Goal: Information Seeking & Learning: Learn about a topic

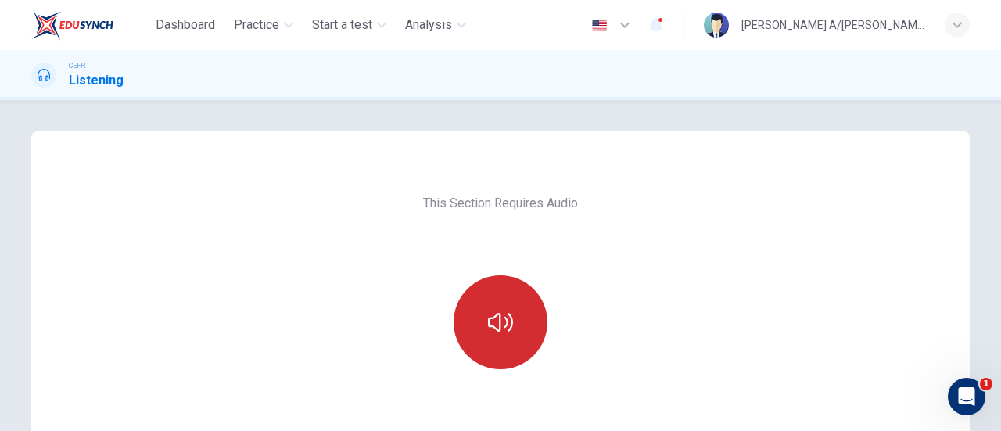
click at [533, 329] on button "button" at bounding box center [501, 322] width 94 height 94
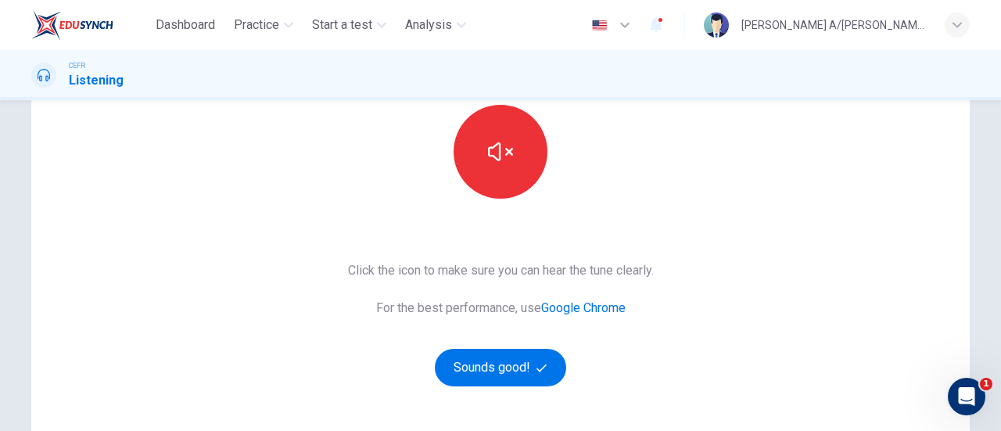
scroll to position [184, 0]
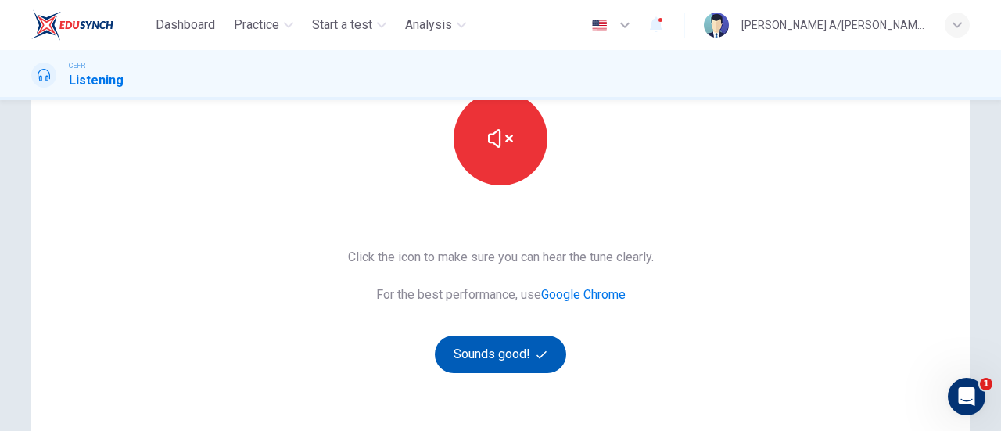
click at [521, 370] on button "Sounds good!" at bounding box center [500, 354] width 131 height 38
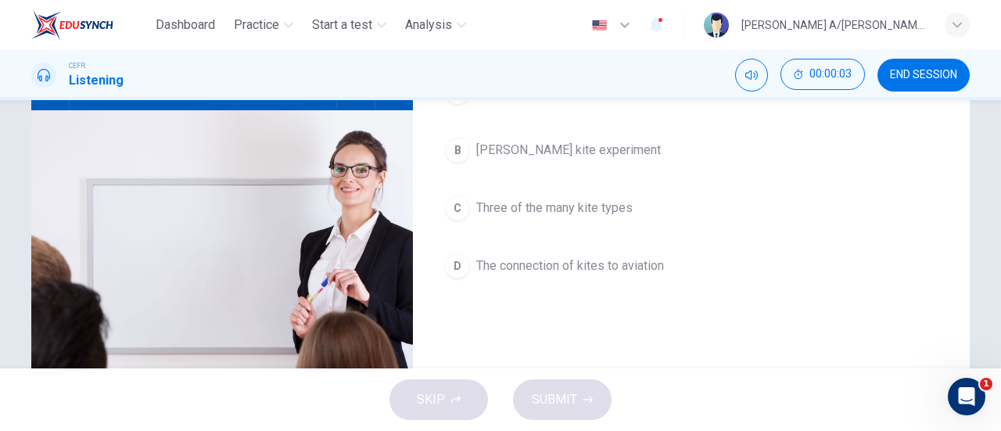
drag, startPoint x: 991, startPoint y: 241, endPoint x: 1000, endPoint y: 220, distance: 22.8
click at [1000, 220] on div "Question 1 What does the professor mainly discuss in the lecture? A Why kites a…" at bounding box center [500, 234] width 1001 height 268
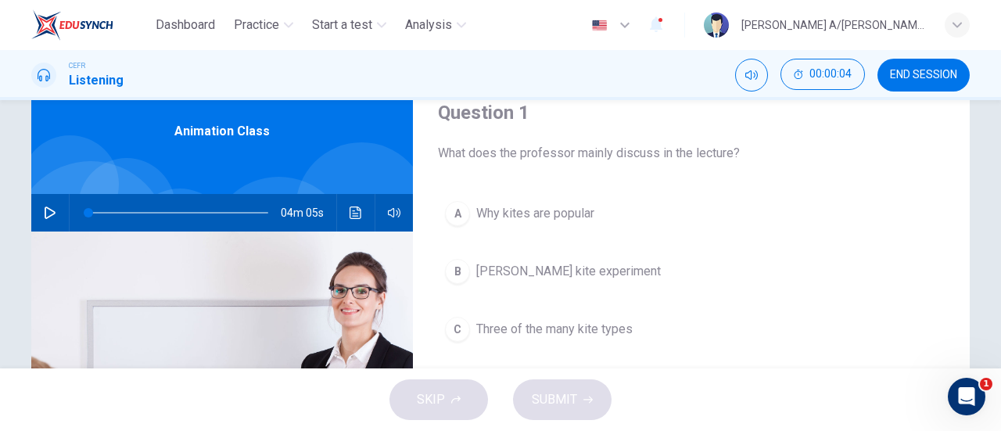
scroll to position [62, 0]
click at [48, 213] on icon "button" at bounding box center [50, 213] width 13 height 13
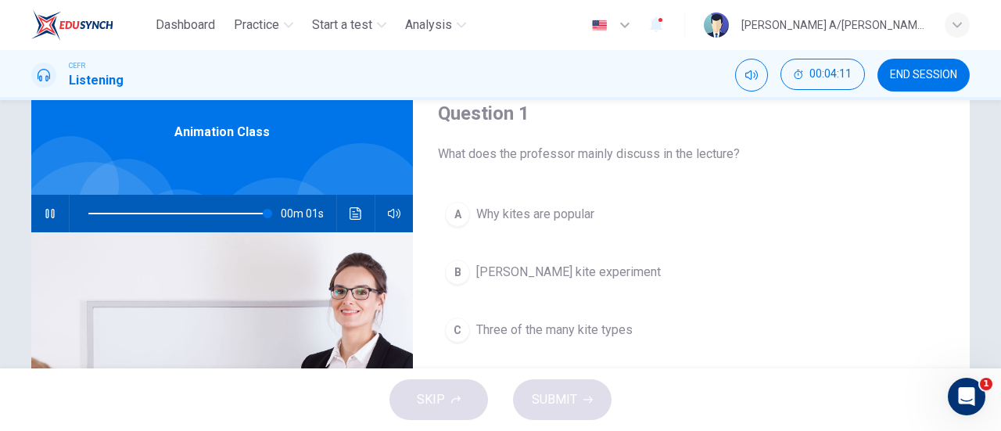
type input "0"
click at [496, 335] on span "Three of the many kite types" at bounding box center [554, 330] width 156 height 19
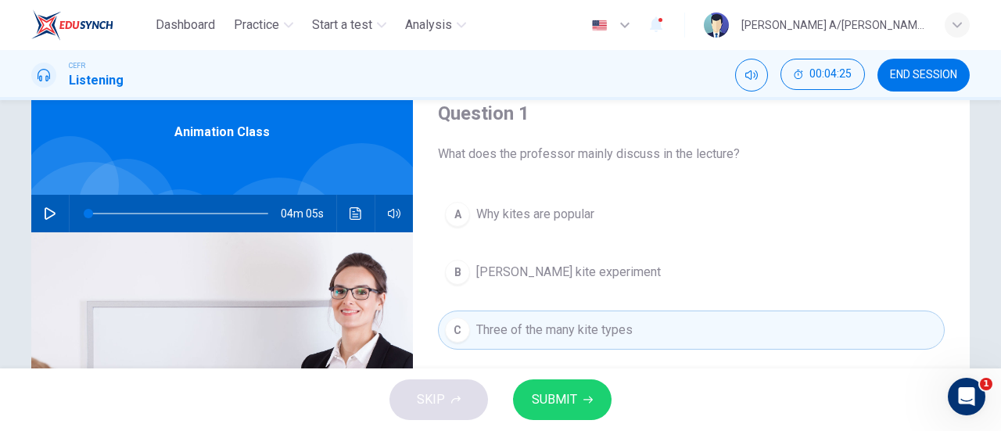
click at [550, 392] on span "SUBMIT" at bounding box center [554, 400] width 45 height 22
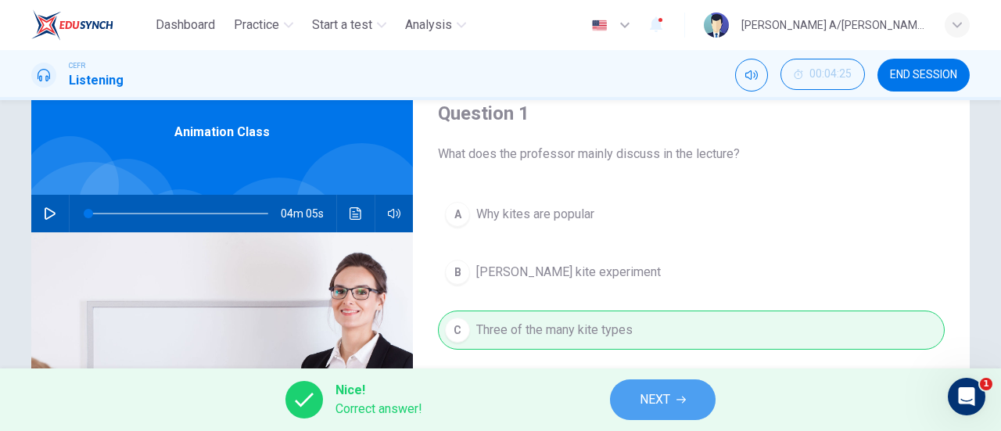
click at [658, 401] on span "NEXT" at bounding box center [655, 400] width 30 height 22
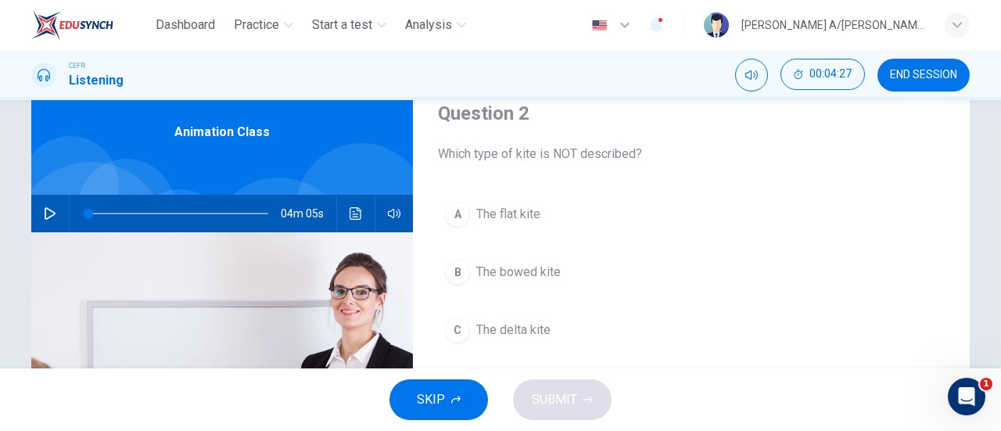
click at [532, 330] on span "The delta kite" at bounding box center [513, 330] width 74 height 19
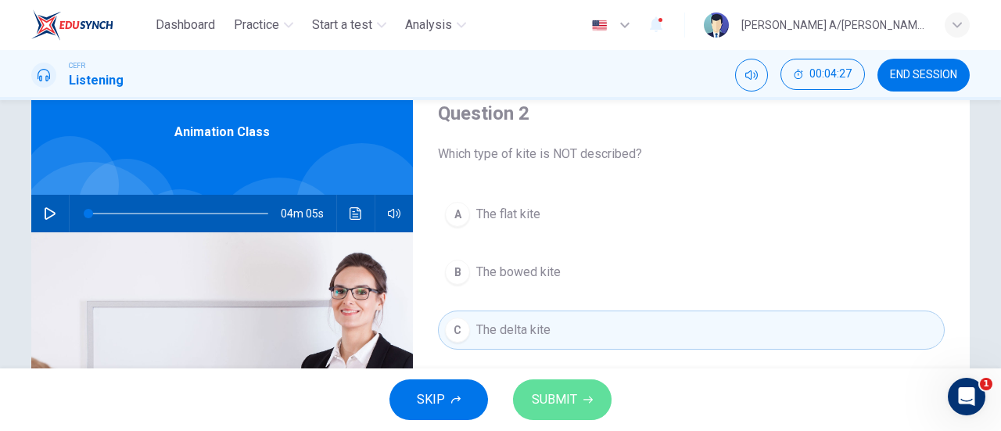
click at [574, 397] on span "SUBMIT" at bounding box center [554, 400] width 45 height 22
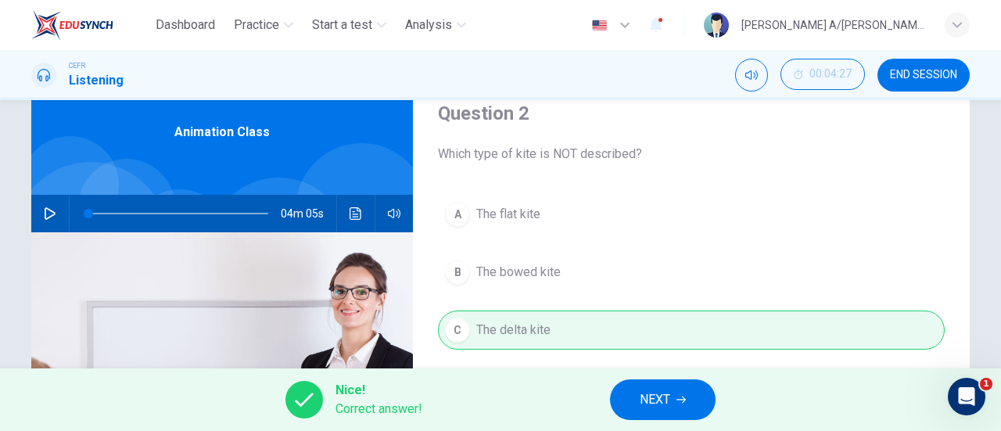
click at [647, 401] on span "NEXT" at bounding box center [655, 400] width 30 height 22
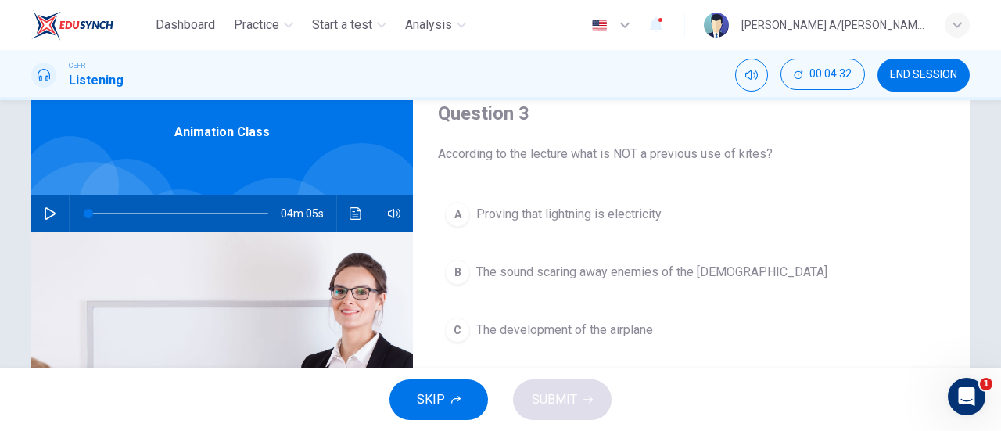
click at [598, 330] on span "The development of the airplane" at bounding box center [564, 330] width 177 height 19
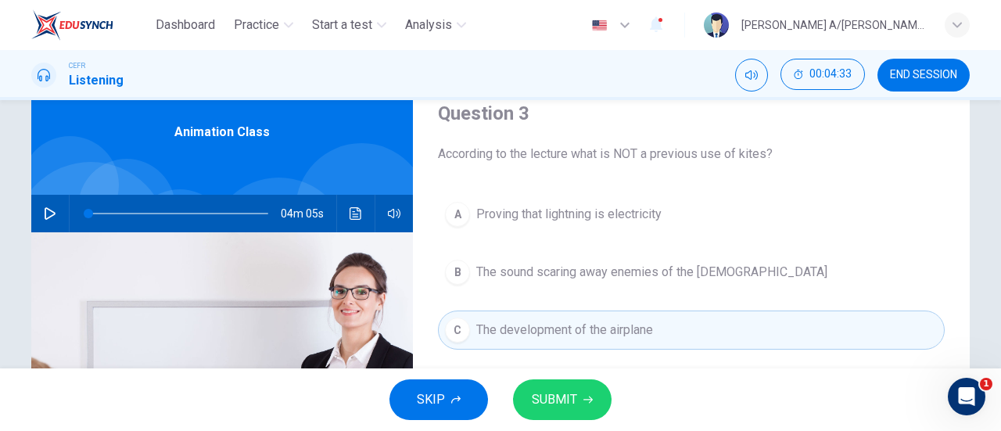
click at [579, 397] on button "SUBMIT" at bounding box center [562, 399] width 99 height 41
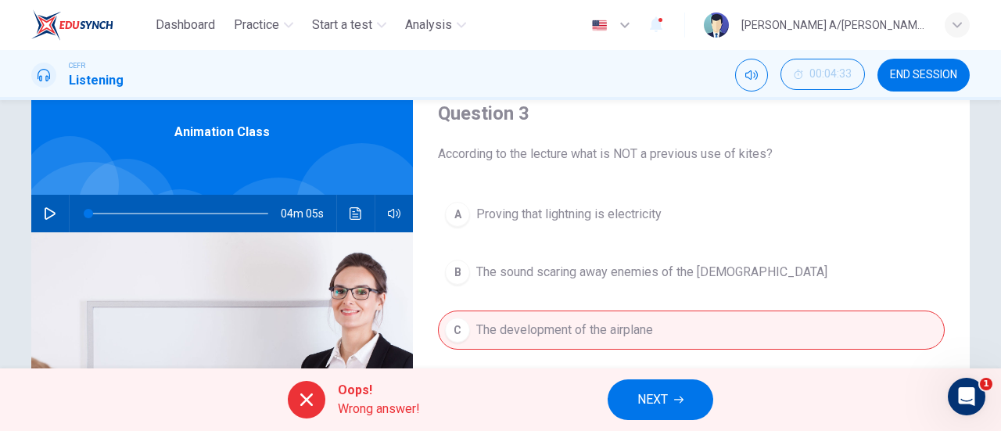
click at [385, 390] on span "Oops!" at bounding box center [379, 390] width 82 height 19
click at [700, 328] on div "A Proving that lightning is electricity B The sound scaring away enemies of the…" at bounding box center [691, 317] width 507 height 244
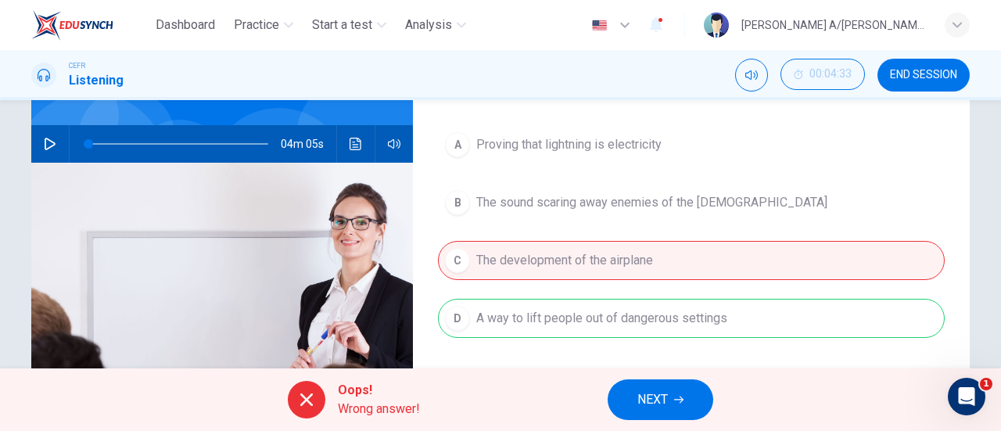
scroll to position [128, 0]
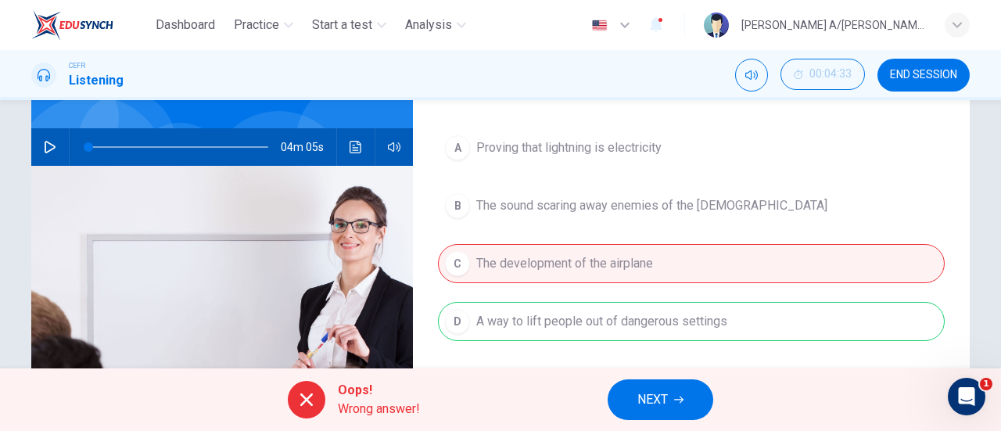
click at [663, 410] on span "NEXT" at bounding box center [652, 400] width 30 height 22
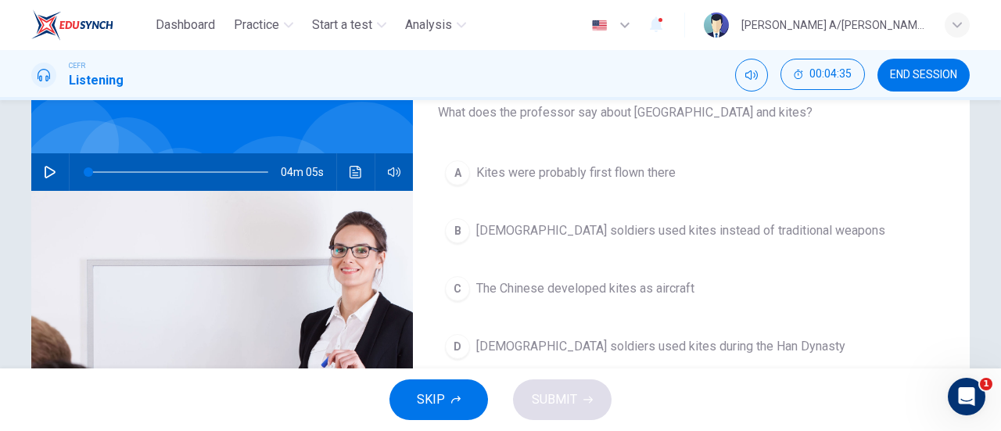
scroll to position [102, 0]
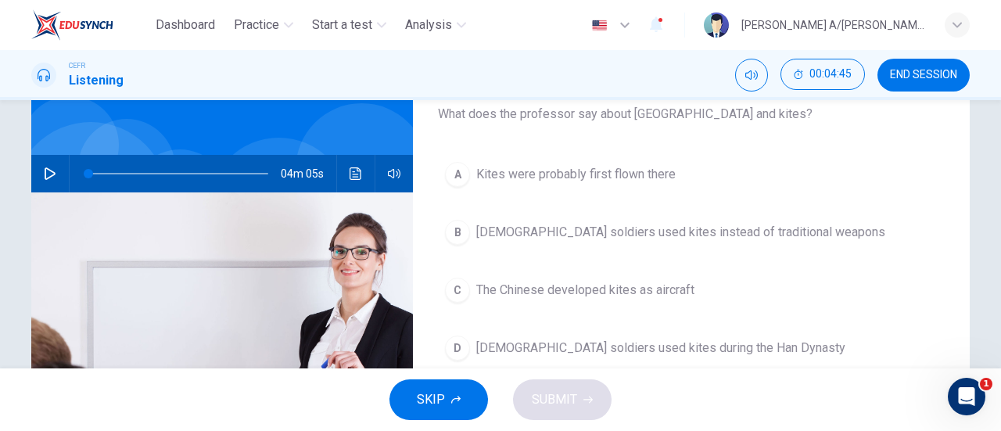
click at [667, 229] on span "Chinese soldiers used kites instead of traditional weapons" at bounding box center [680, 232] width 409 height 19
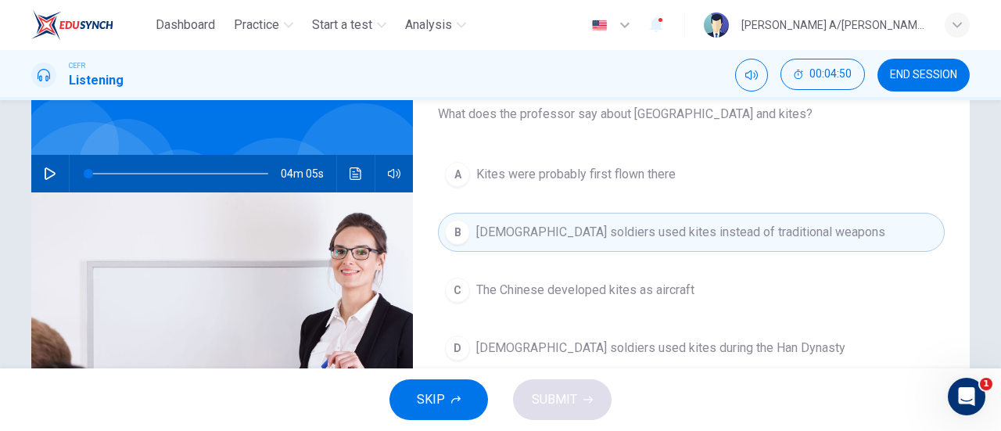
click at [663, 335] on button "D Chinese soldiers used kites during the Han Dynasty" at bounding box center [691, 347] width 507 height 39
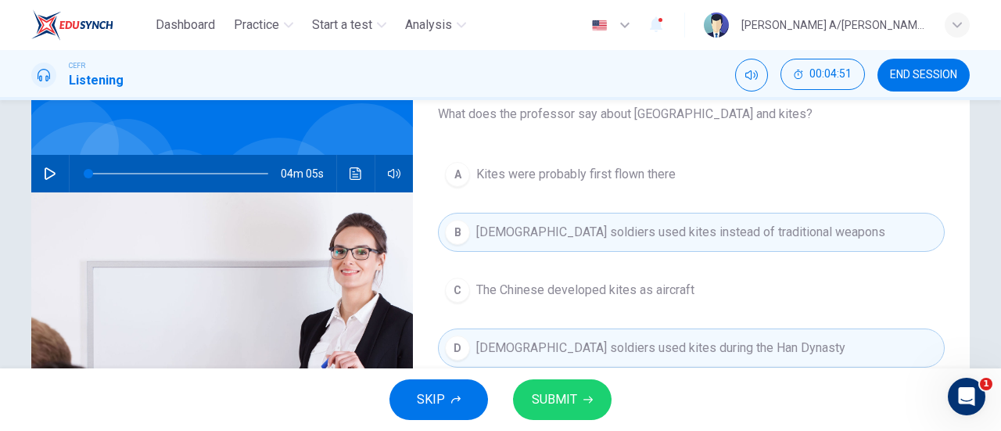
click at [591, 393] on button "SUBMIT" at bounding box center [562, 399] width 99 height 41
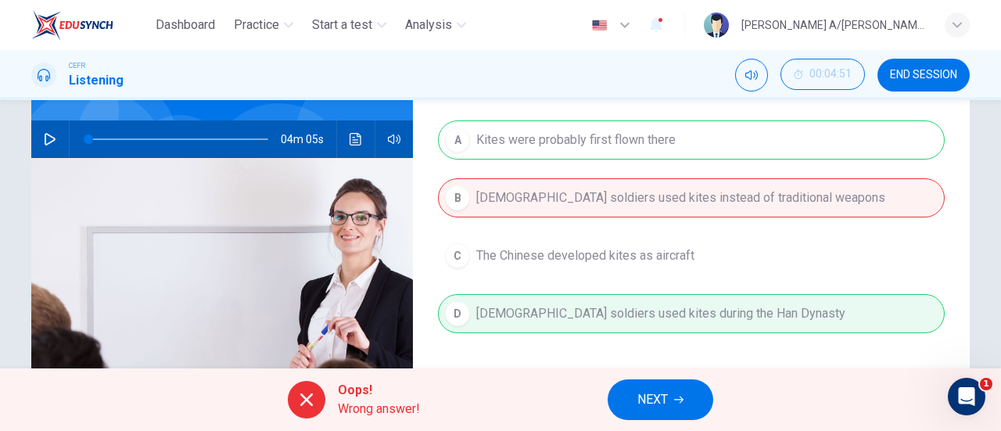
scroll to position [134, 0]
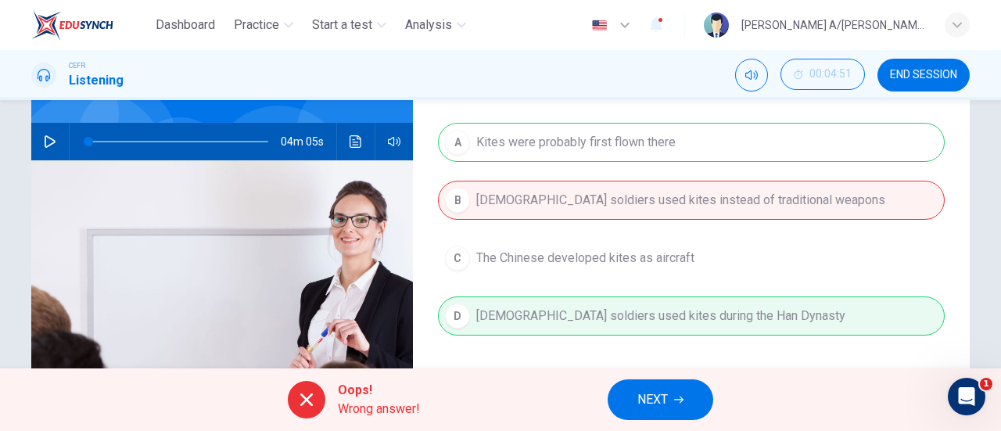
click at [666, 387] on button "NEXT" at bounding box center [661, 399] width 106 height 41
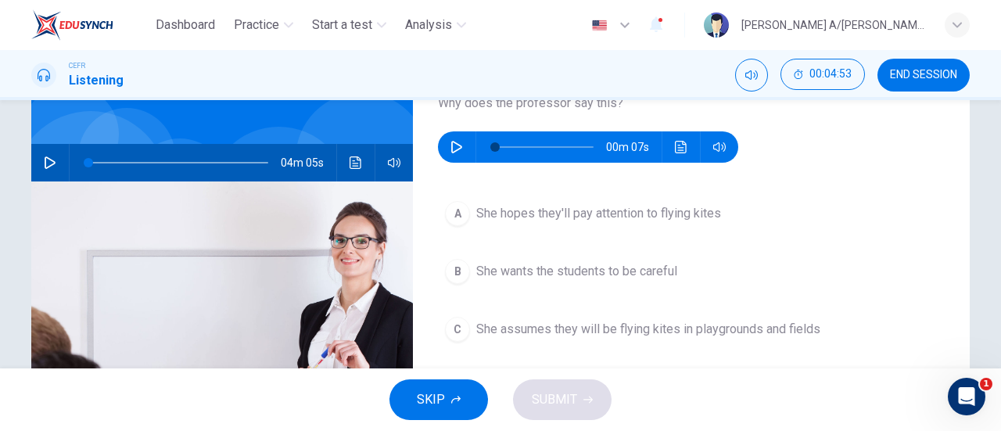
scroll to position [131, 0]
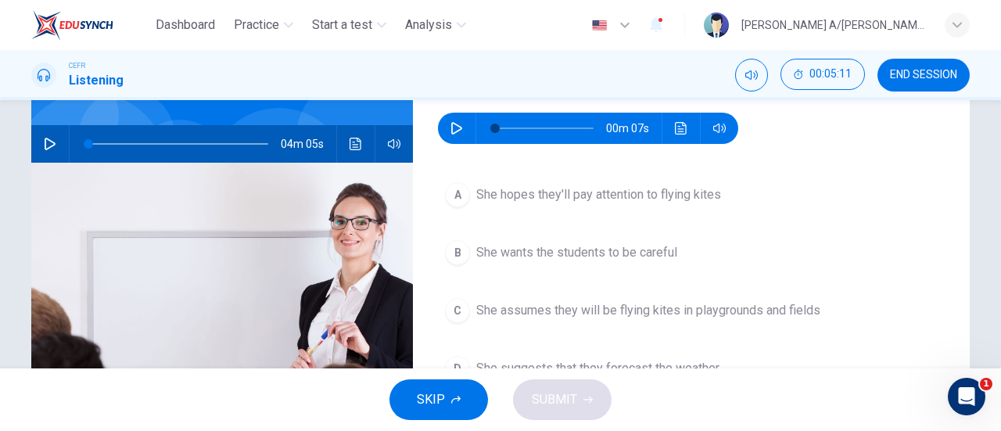
click at [456, 135] on button "button" at bounding box center [456, 128] width 25 height 31
click at [446, 134] on button "button" at bounding box center [456, 128] width 25 height 31
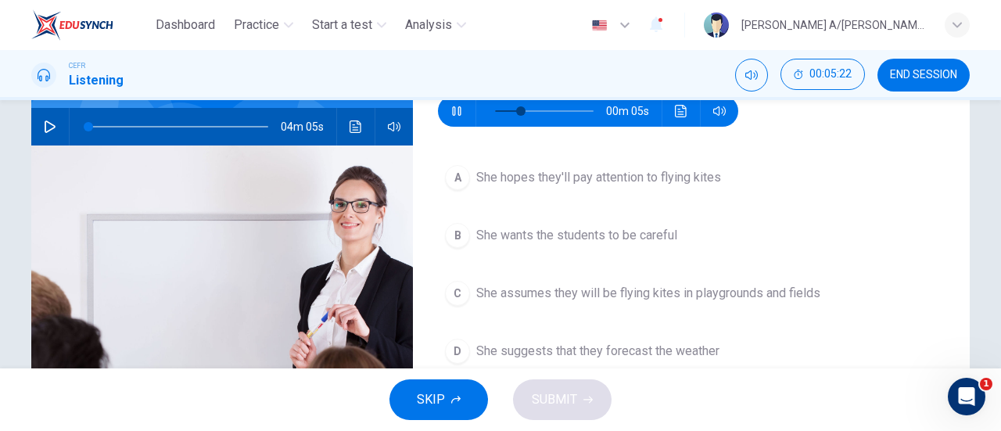
scroll to position [152, 0]
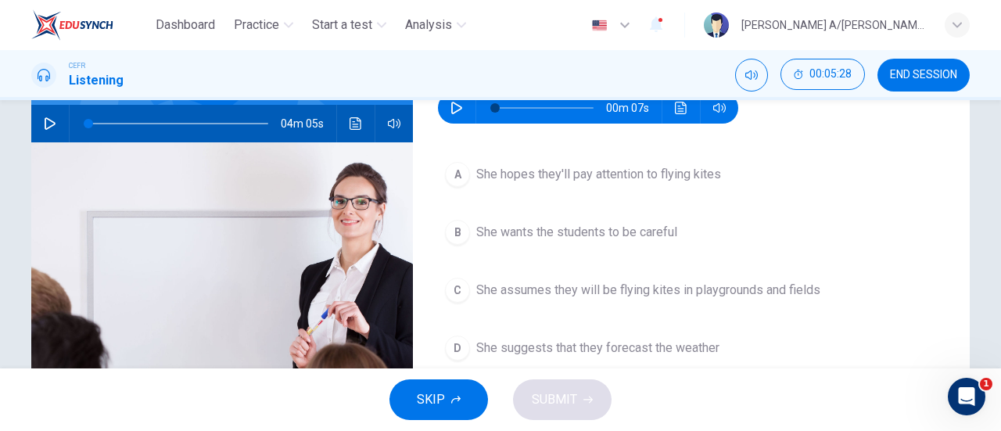
click at [445, 111] on button "button" at bounding box center [456, 107] width 25 height 31
type input "0"
click at [629, 192] on button "A She hopes they'll pay attention to flying kites" at bounding box center [691, 174] width 507 height 39
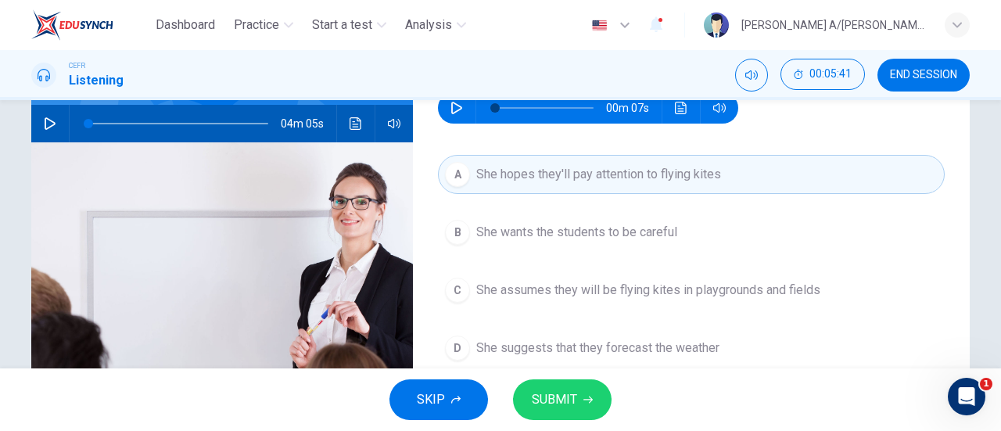
click at [582, 394] on button "SUBMIT" at bounding box center [562, 399] width 99 height 41
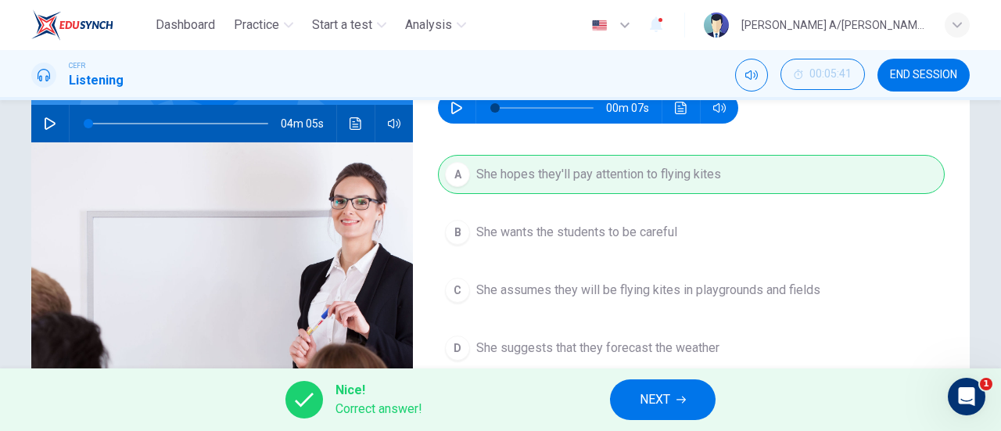
click at [644, 397] on span "NEXT" at bounding box center [655, 400] width 30 height 22
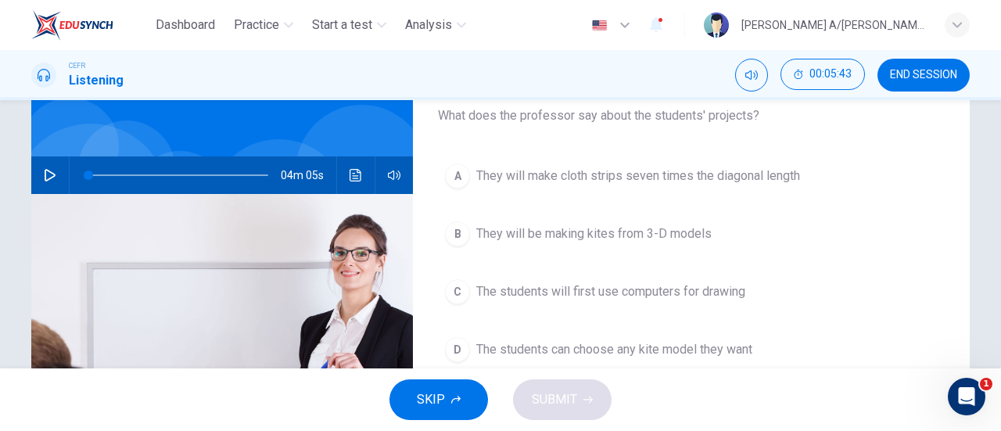
scroll to position [102, 0]
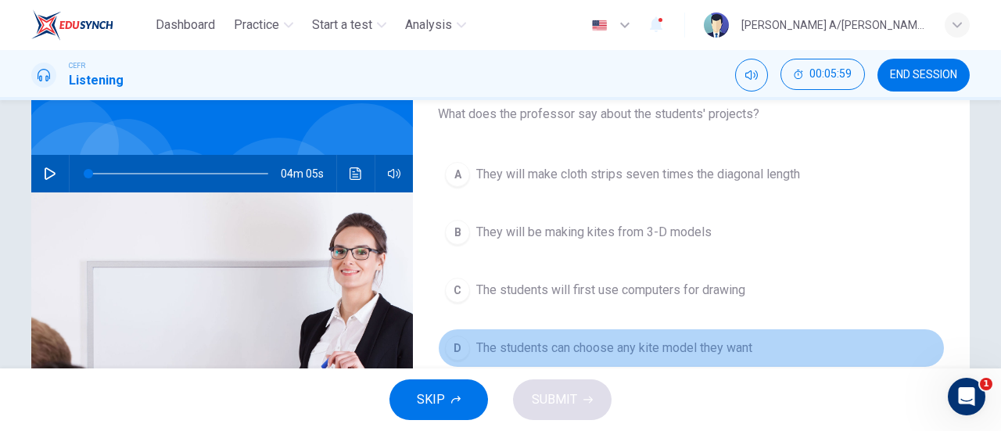
click at [650, 343] on span "The students can choose any kite model they want" at bounding box center [614, 348] width 276 height 19
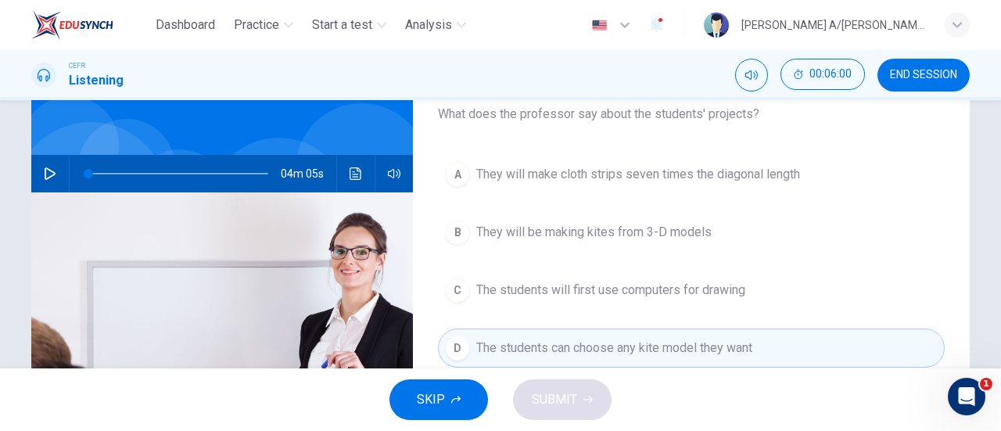
click at [576, 353] on span "The students can choose any kite model they want" at bounding box center [614, 348] width 276 height 19
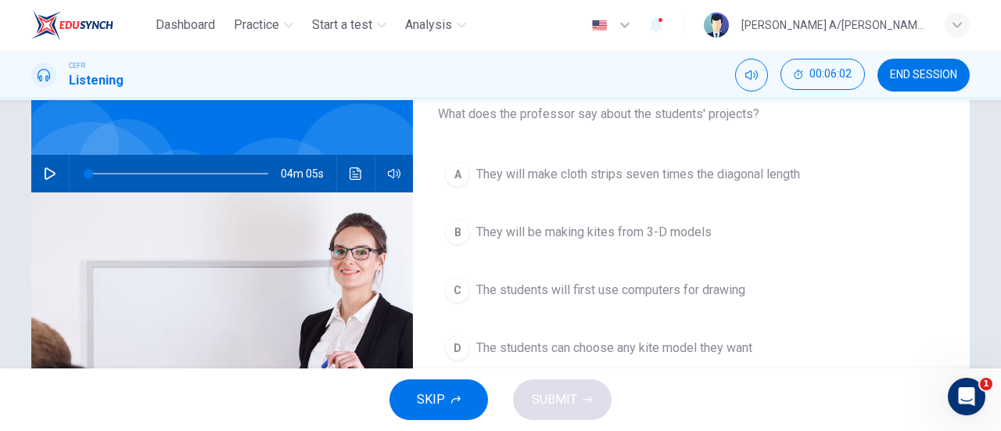
click at [597, 232] on span "They will be making kites from 3-D models" at bounding box center [593, 232] width 235 height 19
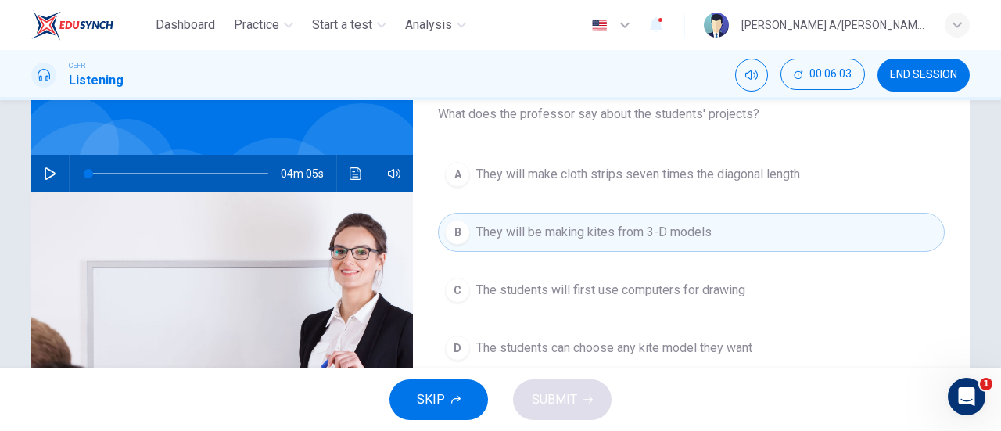
scroll to position [127, 0]
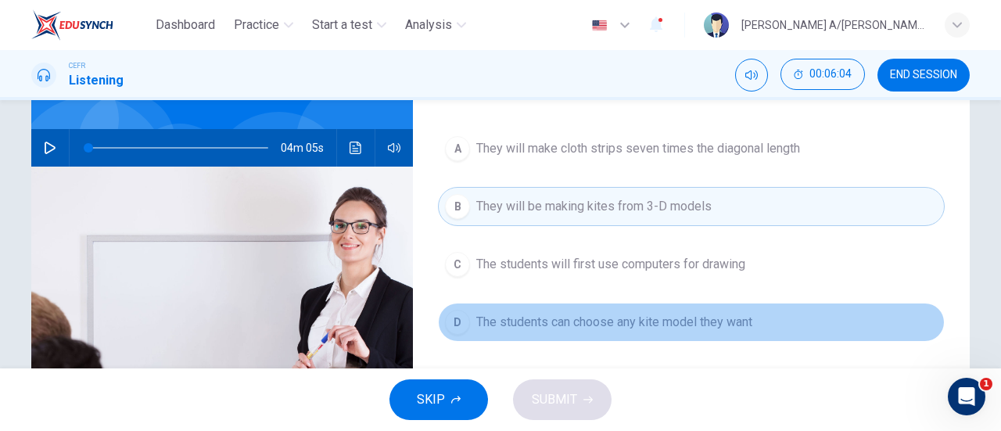
click at [702, 313] on span "The students can choose any kite model they want" at bounding box center [614, 322] width 276 height 19
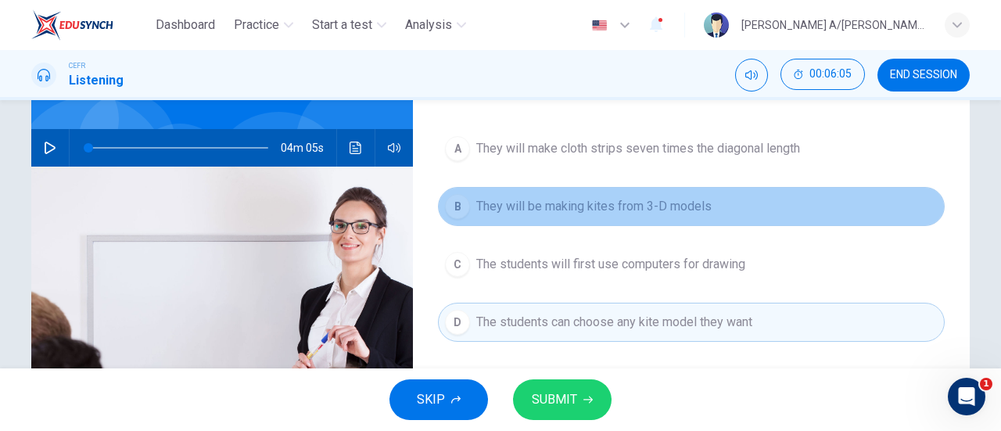
click at [654, 212] on span "They will be making kites from 3-D models" at bounding box center [593, 206] width 235 height 19
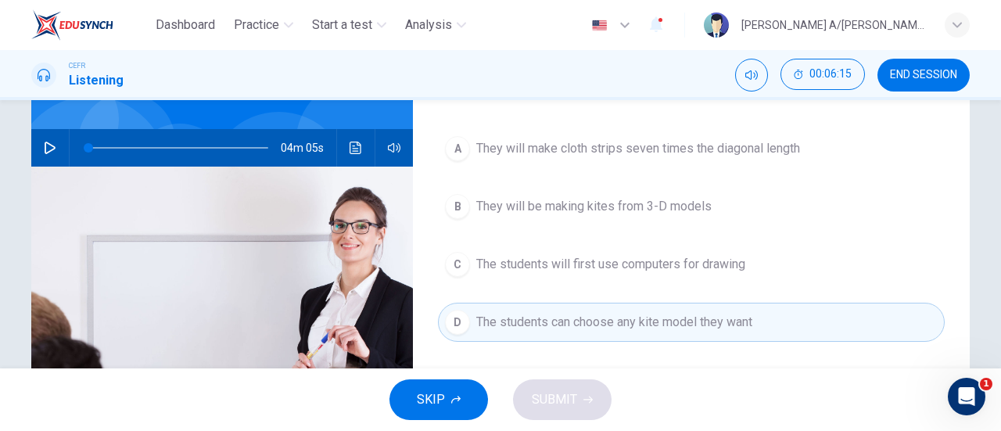
click at [676, 258] on span "The students will first use computers for drawing" at bounding box center [610, 264] width 269 height 19
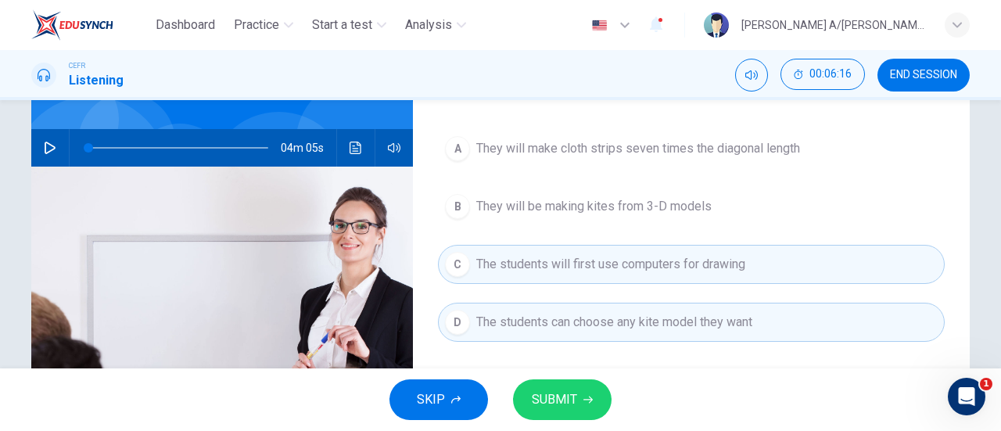
click at [575, 403] on button "SUBMIT" at bounding box center [562, 399] width 99 height 41
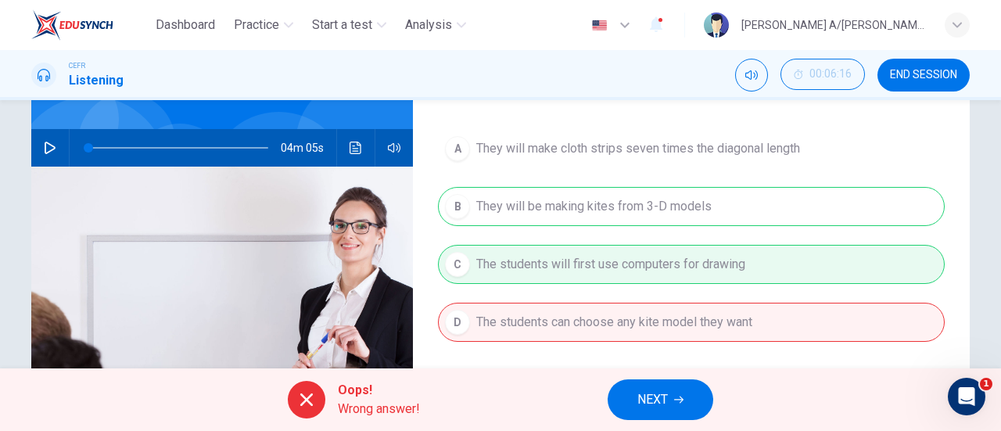
click at [656, 397] on span "NEXT" at bounding box center [652, 400] width 30 height 22
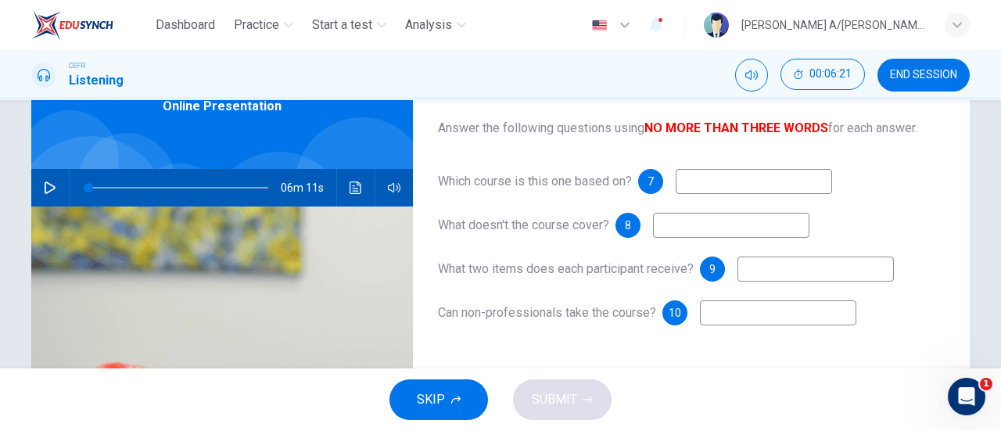
scroll to position [91, 0]
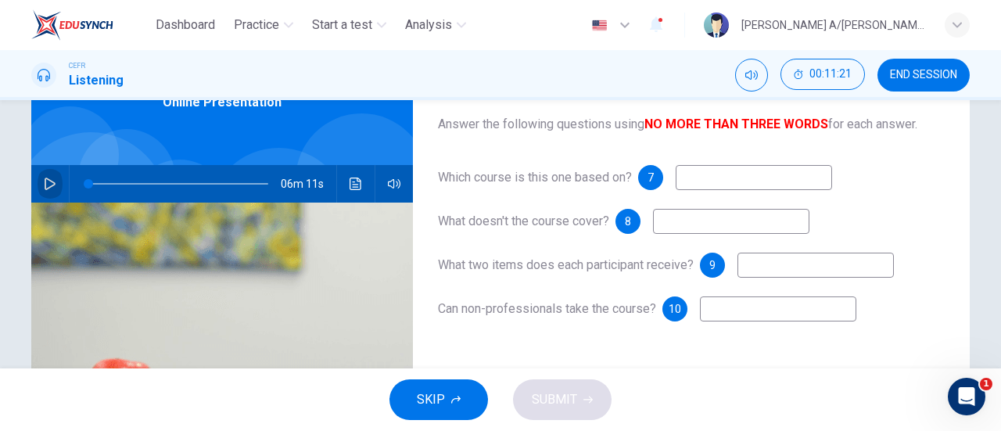
click at [52, 187] on icon "button" at bounding box center [50, 183] width 13 height 13
click at [47, 176] on button "button" at bounding box center [50, 184] width 25 height 38
type input "51"
click at [713, 181] on input at bounding box center [754, 177] width 156 height 25
type input "ELECTRONICS"
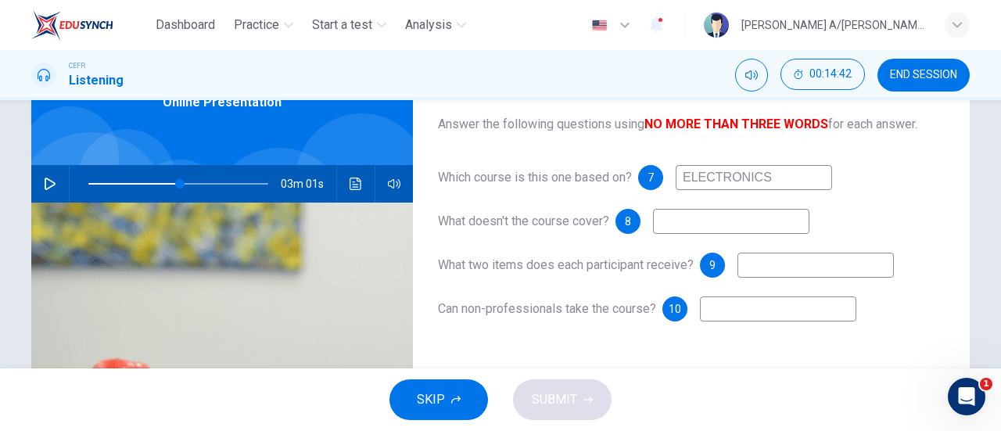
click at [719, 223] on input at bounding box center [731, 221] width 156 height 25
type input "DIGITAL ELECTRONICS"
click at [765, 270] on input at bounding box center [815, 265] width 156 height 25
type input "CD AND BAGS"
click at [769, 306] on input at bounding box center [778, 308] width 156 height 25
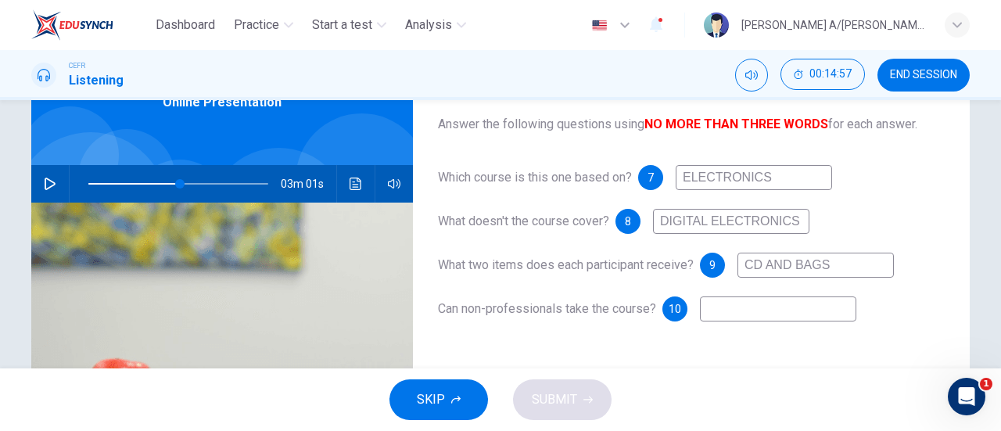
type input "Y"
type input "51"
type input "YE"
type input "51"
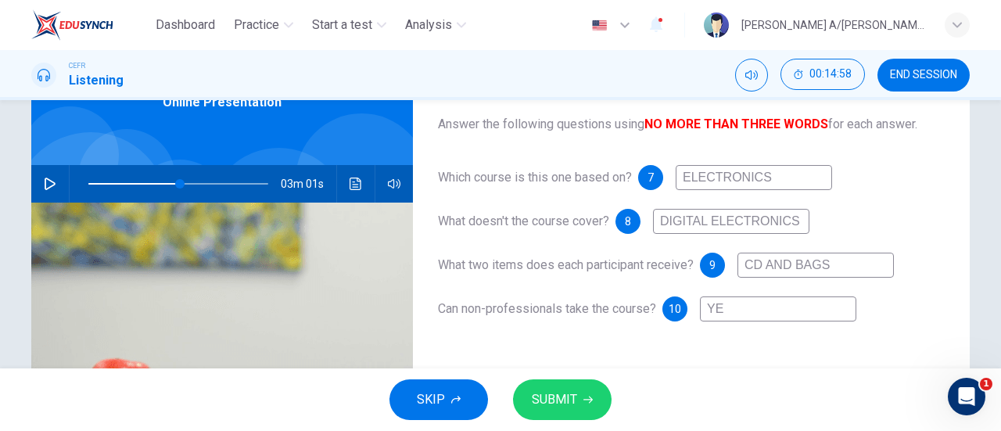
type input "YES"
type input "51"
type input "YES"
click at [574, 389] on span "SUBMIT" at bounding box center [554, 400] width 45 height 22
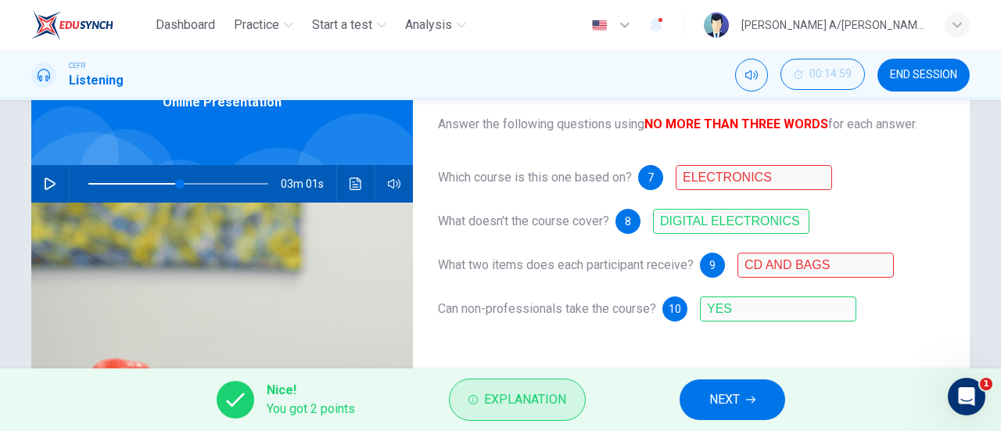
click at [544, 396] on span "Explanation" at bounding box center [525, 400] width 82 height 22
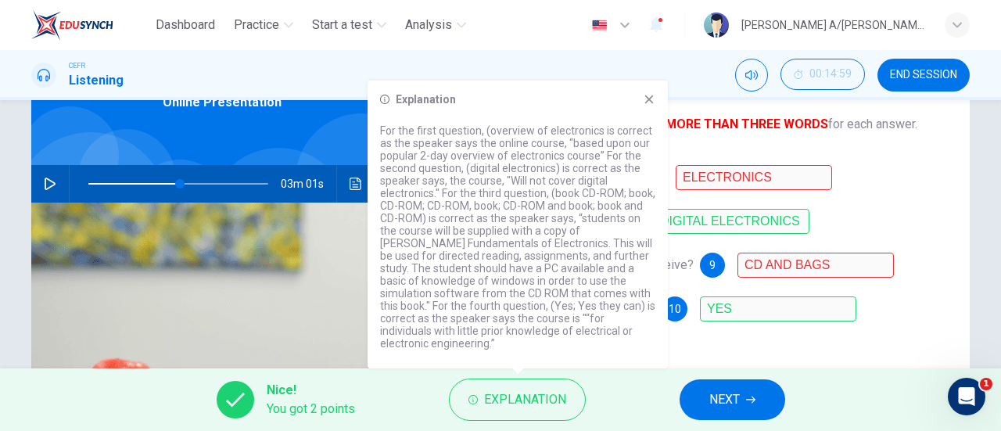
click at [651, 123] on div "Explanation For the first question, (overview of electronics is correct as the …" at bounding box center [517, 225] width 300 height 288
click at [647, 106] on icon at bounding box center [649, 99] width 13 height 13
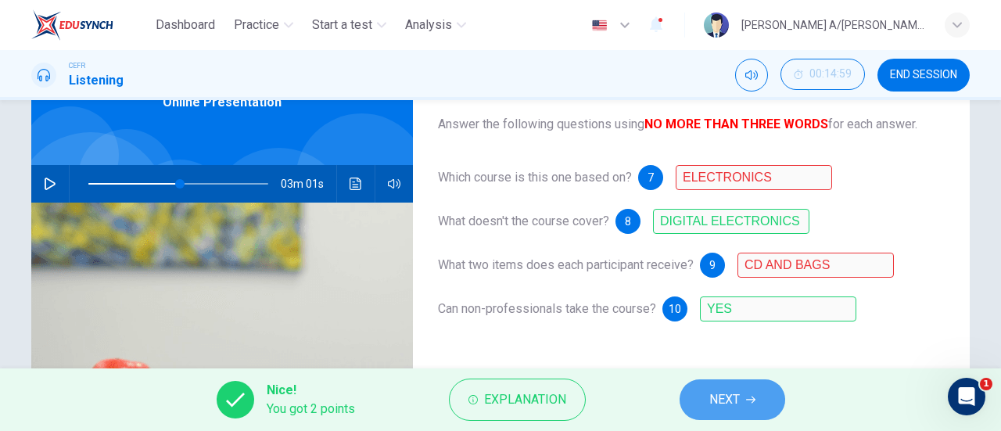
click at [740, 395] on span "NEXT" at bounding box center [724, 400] width 30 height 22
type input "51"
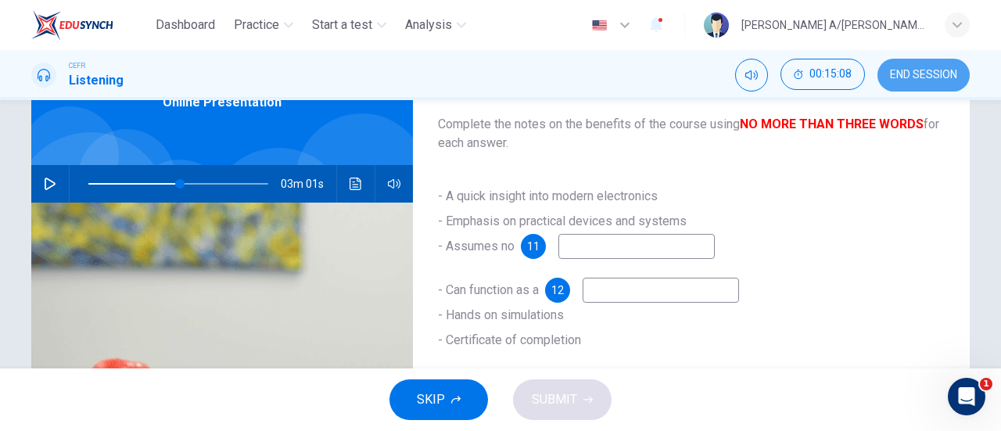
click at [891, 63] on button "END SESSION" at bounding box center [923, 75] width 92 height 33
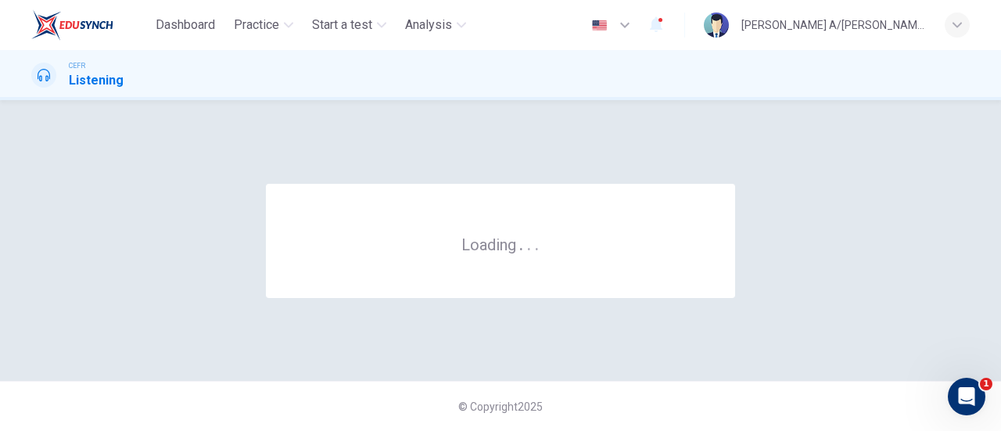
scroll to position [0, 0]
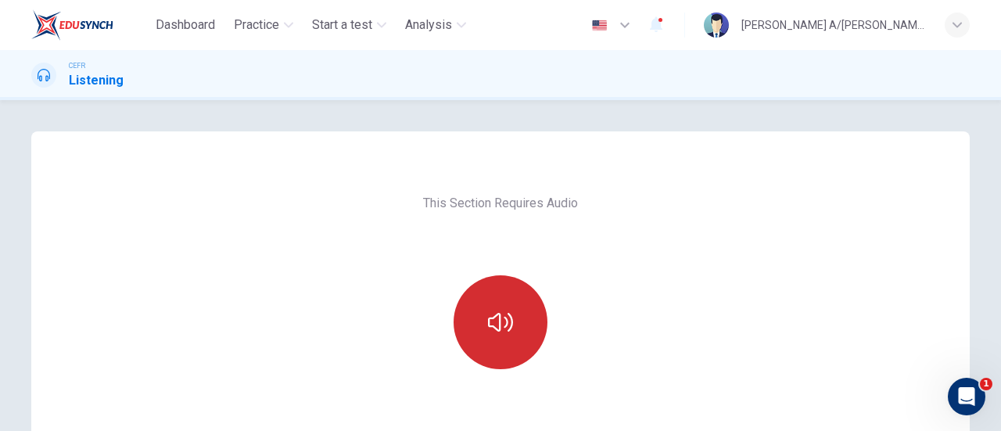
click at [505, 343] on button "button" at bounding box center [501, 322] width 94 height 94
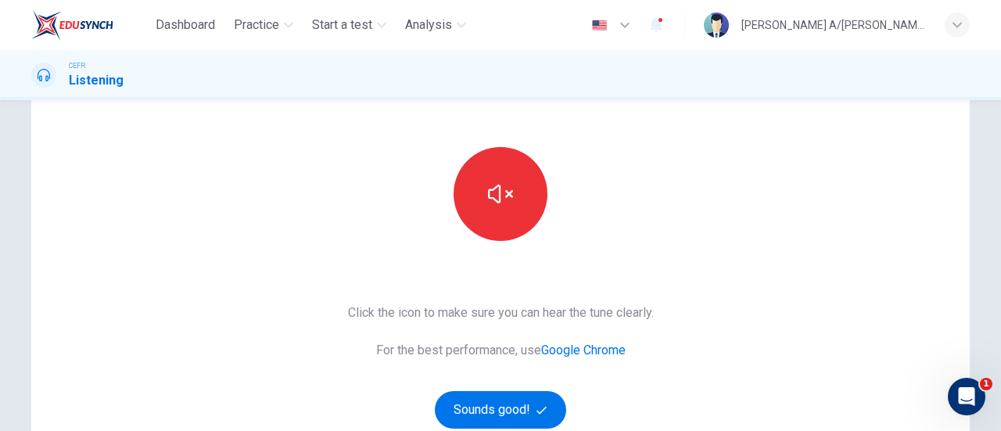
scroll to position [133, 0]
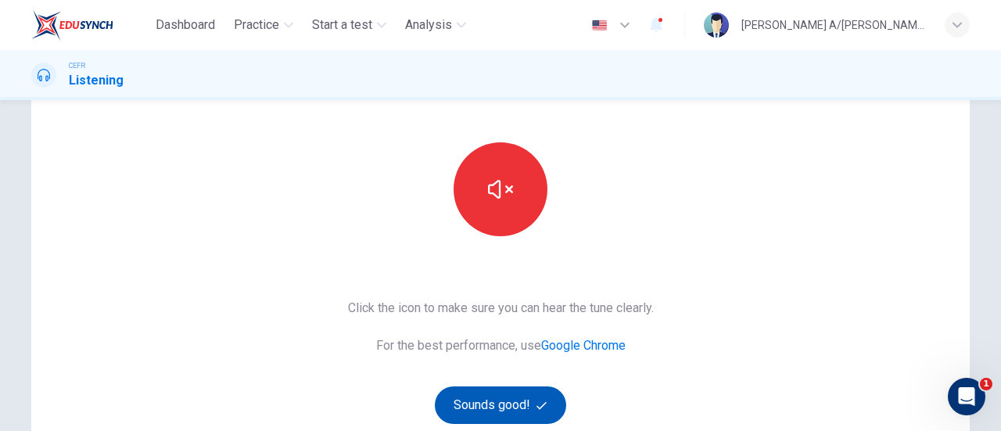
click at [527, 398] on button "Sounds good!" at bounding box center [500, 405] width 131 height 38
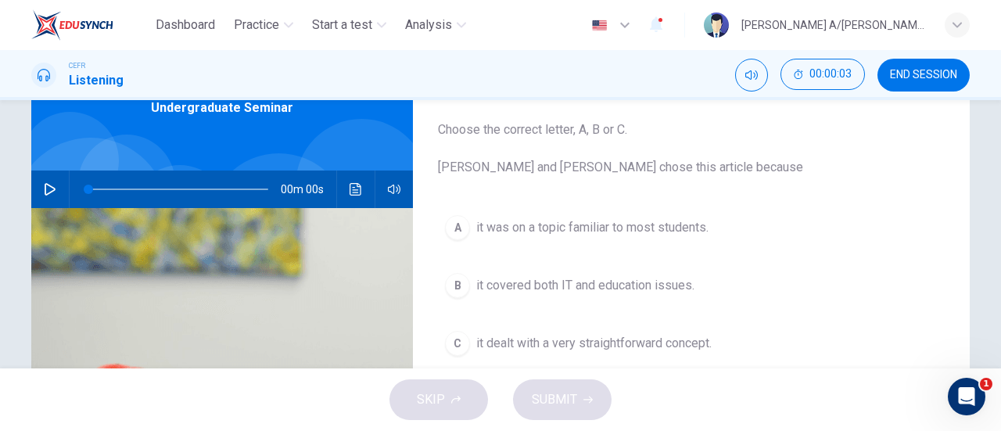
scroll to position [88, 0]
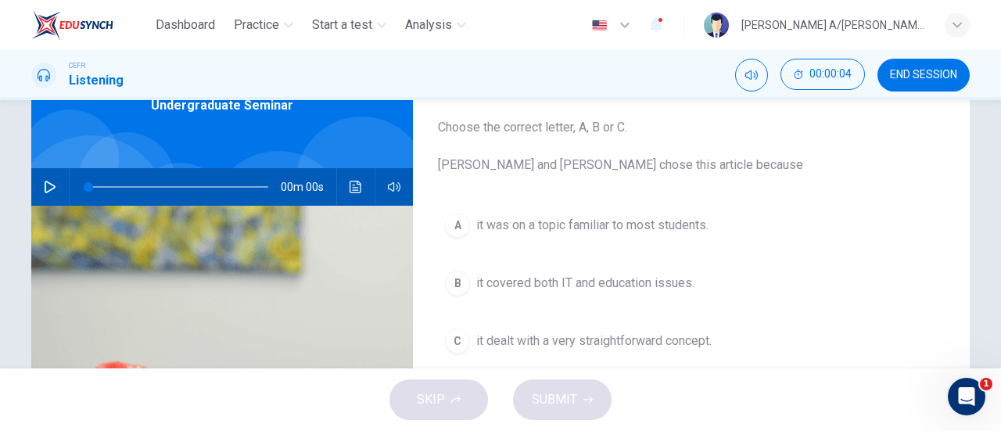
click at [39, 192] on button "button" at bounding box center [50, 187] width 25 height 38
click at [44, 185] on icon "button" at bounding box center [50, 187] width 13 height 13
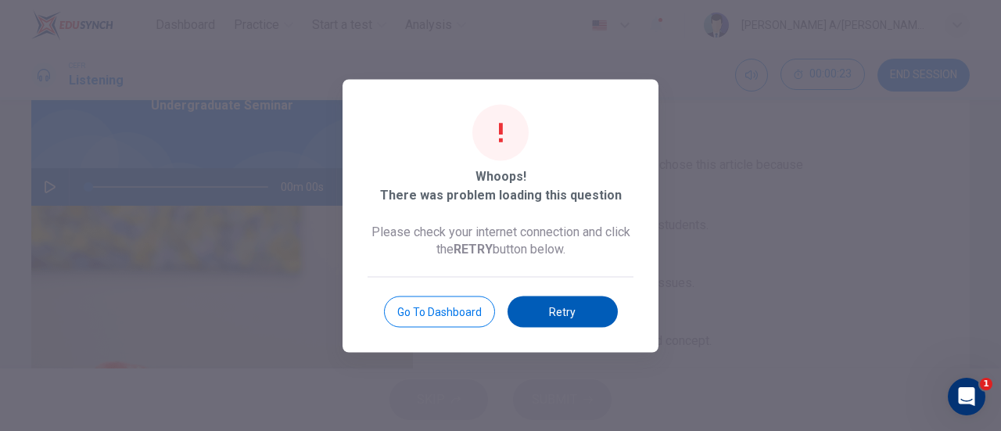
click at [593, 307] on button "Retry" at bounding box center [562, 311] width 110 height 31
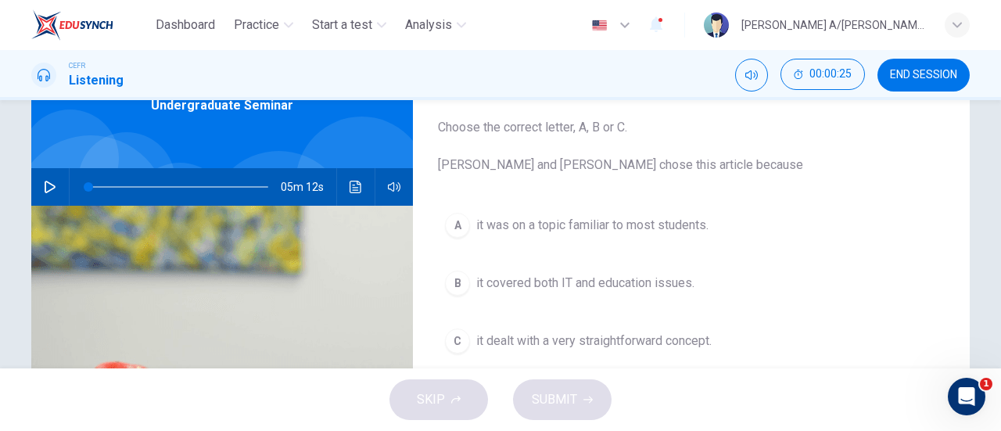
click at [45, 192] on icon "button" at bounding box center [50, 187] width 13 height 13
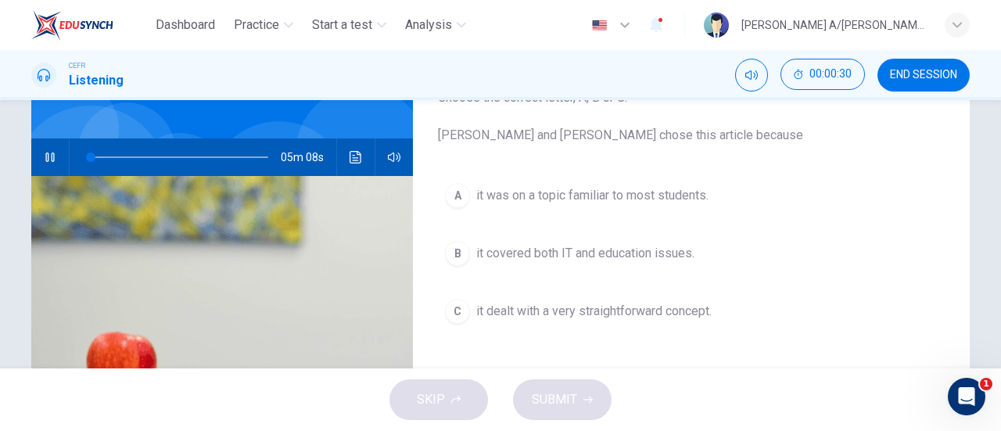
scroll to position [120, 0]
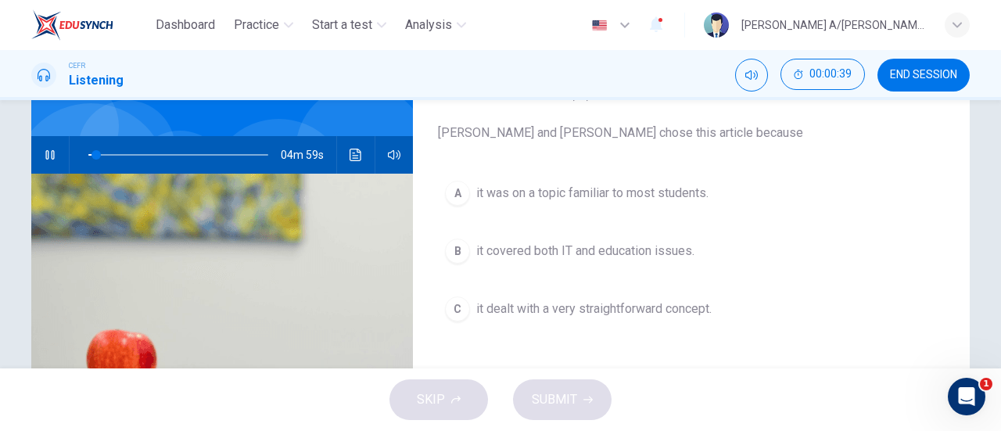
type input "4"
click at [687, 194] on span "it was on a topic familiar to most students." at bounding box center [592, 193] width 232 height 19
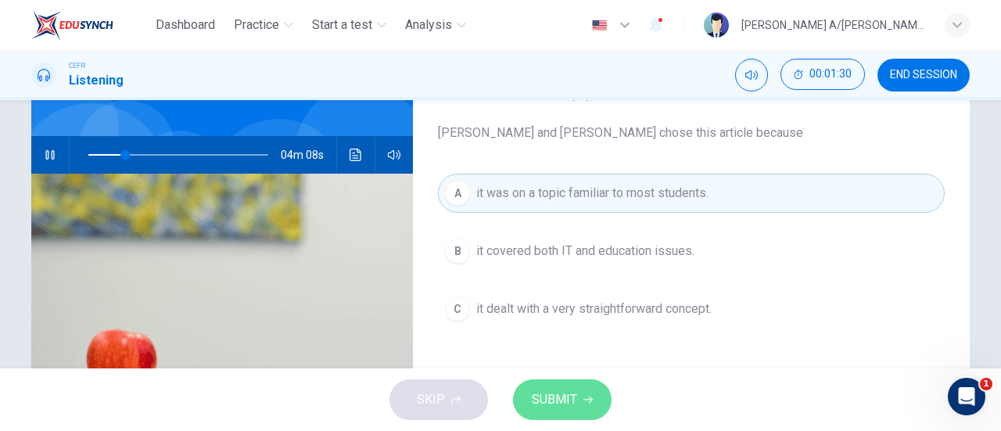
click at [593, 400] on button "SUBMIT" at bounding box center [562, 399] width 99 height 41
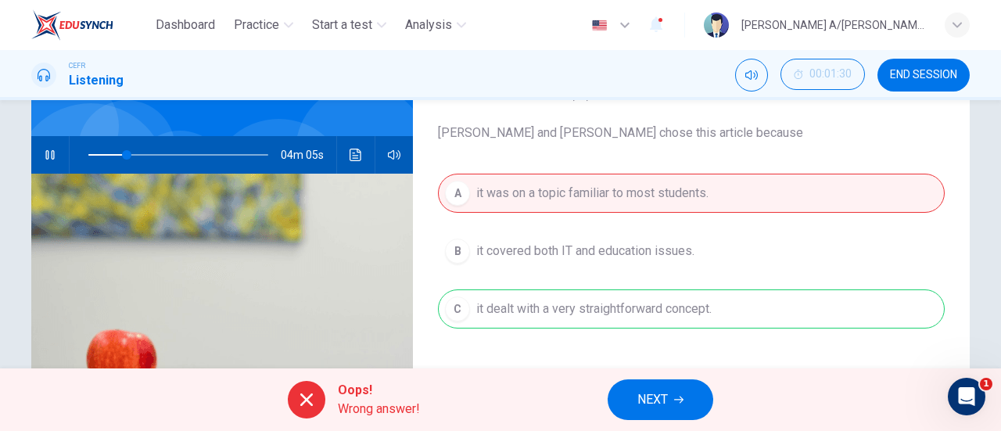
click at [603, 307] on div "A it was on a topic familiar to most students. B it covered both IT and educati…" at bounding box center [691, 267] width 507 height 186
click at [334, 403] on div "Oops! Wrong answer!" at bounding box center [354, 400] width 132 height 38
click at [683, 410] on button "NEXT" at bounding box center [661, 399] width 106 height 41
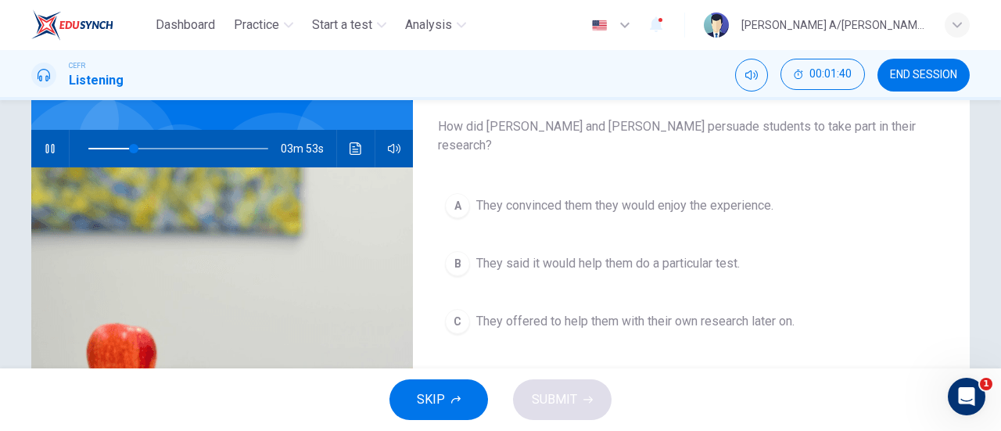
scroll to position [123, 0]
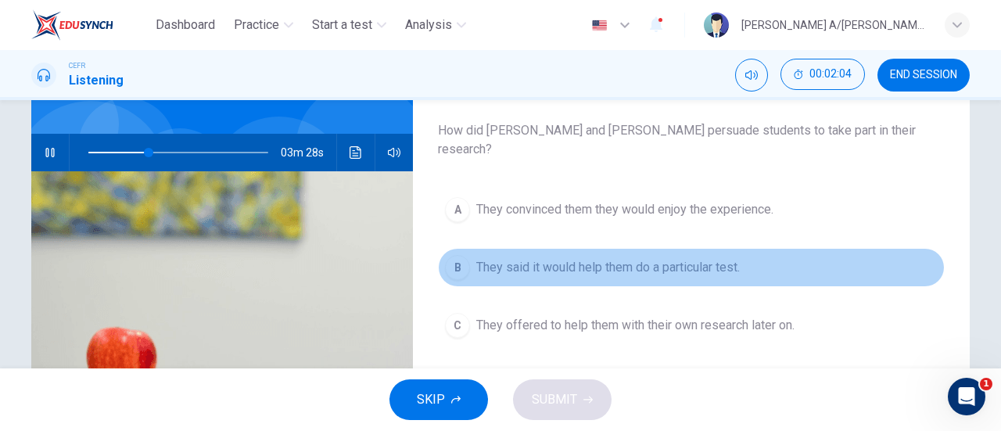
click at [701, 258] on span "They said it would help them do a particular test." at bounding box center [608, 267] width 264 height 19
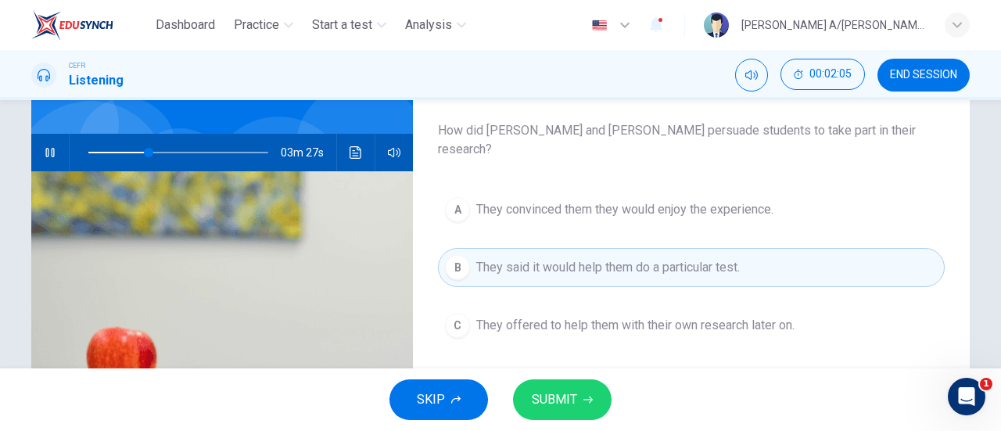
click at [583, 395] on icon "button" at bounding box center [587, 399] width 9 height 9
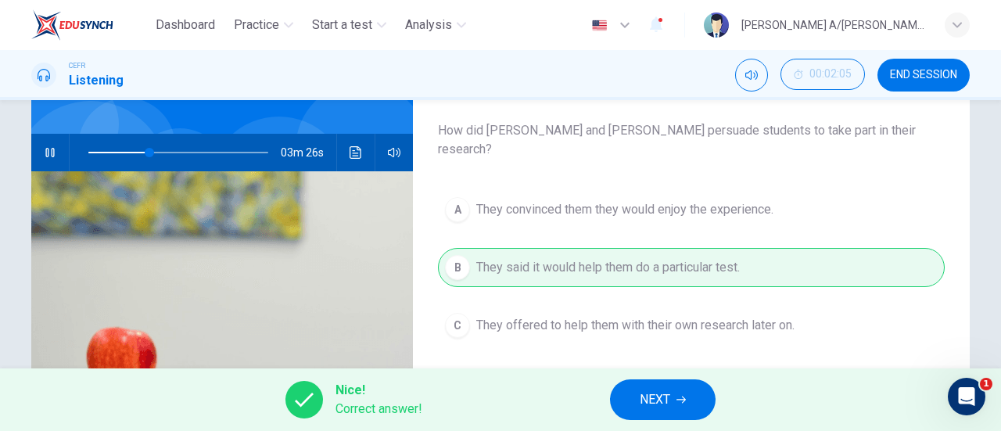
click at [658, 406] on span "NEXT" at bounding box center [655, 400] width 30 height 22
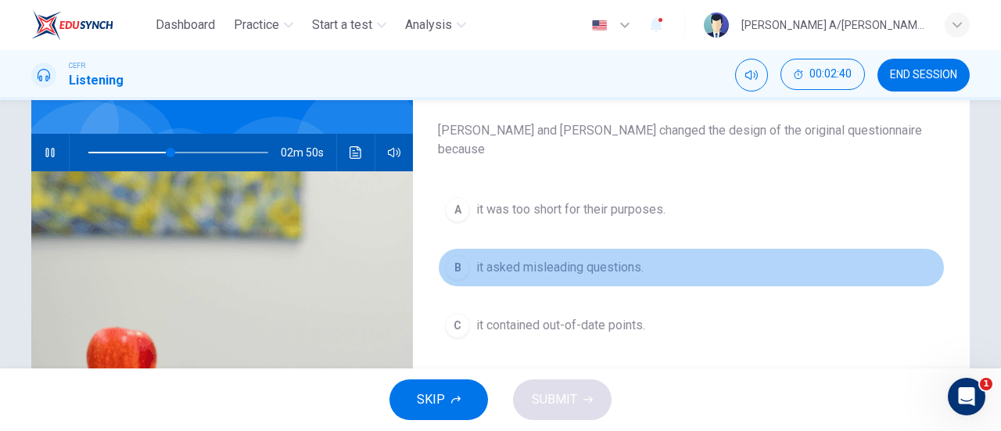
click at [615, 258] on span "it asked misleading questions." at bounding box center [559, 267] width 167 height 19
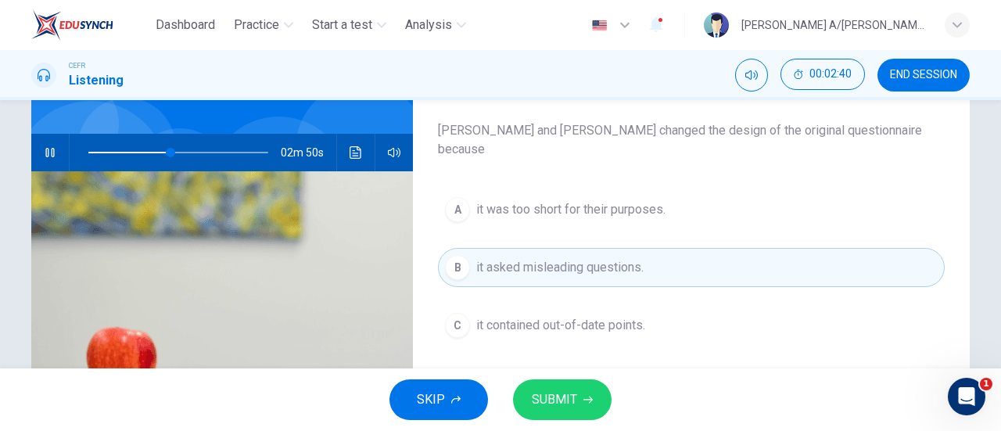
click at [592, 398] on button "SUBMIT" at bounding box center [562, 399] width 99 height 41
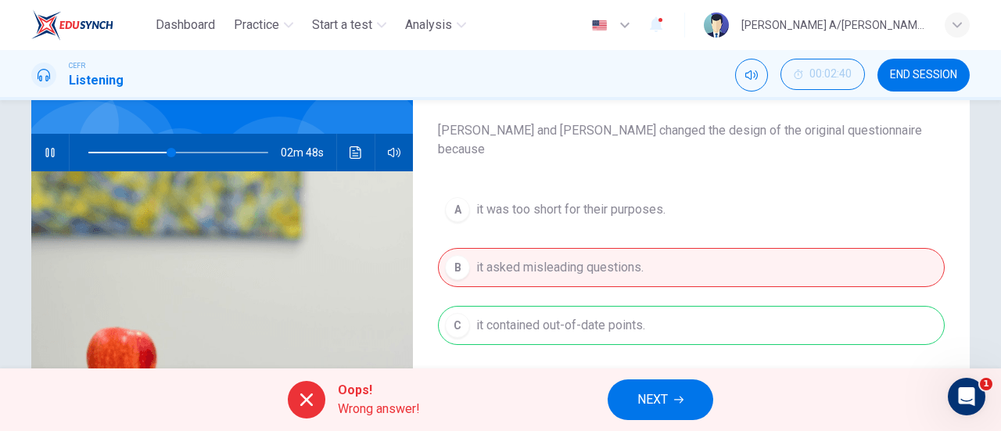
click at [596, 315] on div "A it was too short for their purposes. B it asked misleading questions. C it co…" at bounding box center [691, 283] width 507 height 186
click at [694, 409] on button "NEXT" at bounding box center [661, 399] width 106 height 41
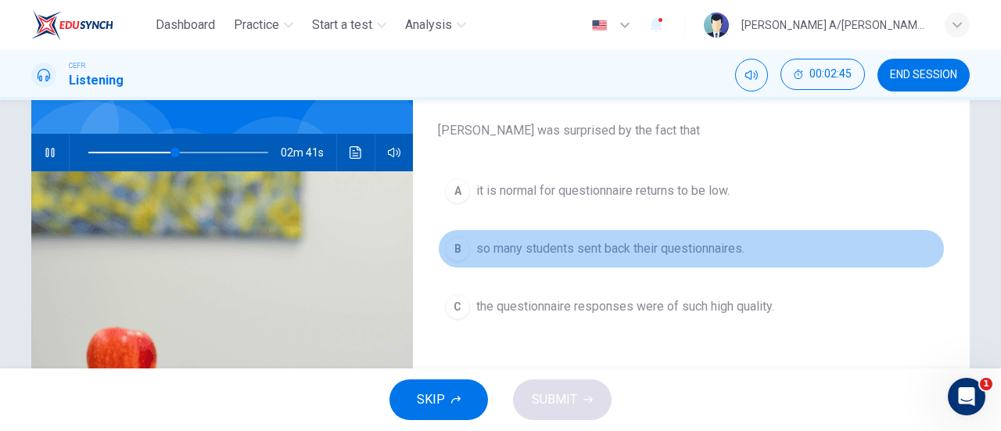
click at [678, 255] on span "so many students sent back their questionnaires." at bounding box center [610, 248] width 268 height 19
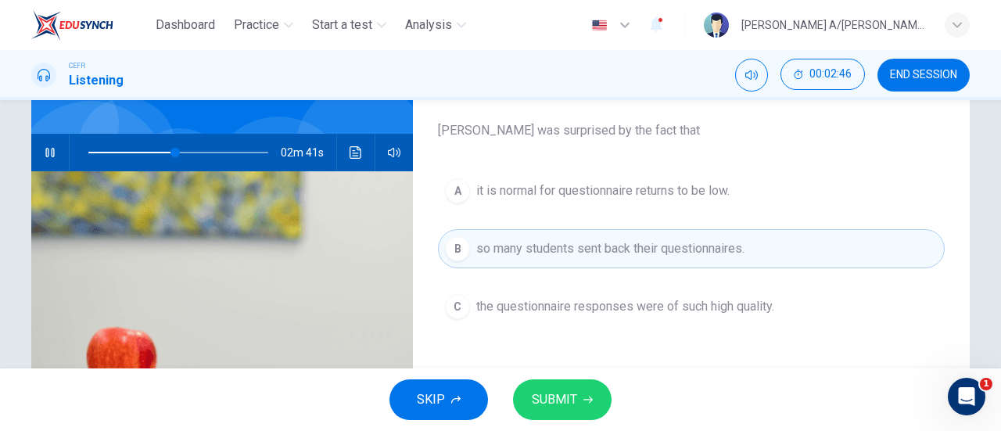
click at [619, 323] on button "C the questionnaire responses were of such high quality." at bounding box center [691, 306] width 507 height 39
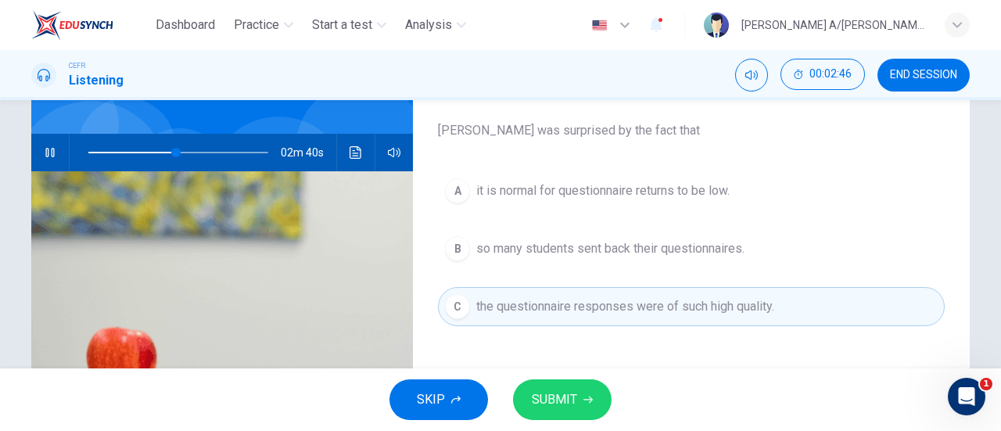
click at [579, 387] on button "SUBMIT" at bounding box center [562, 399] width 99 height 41
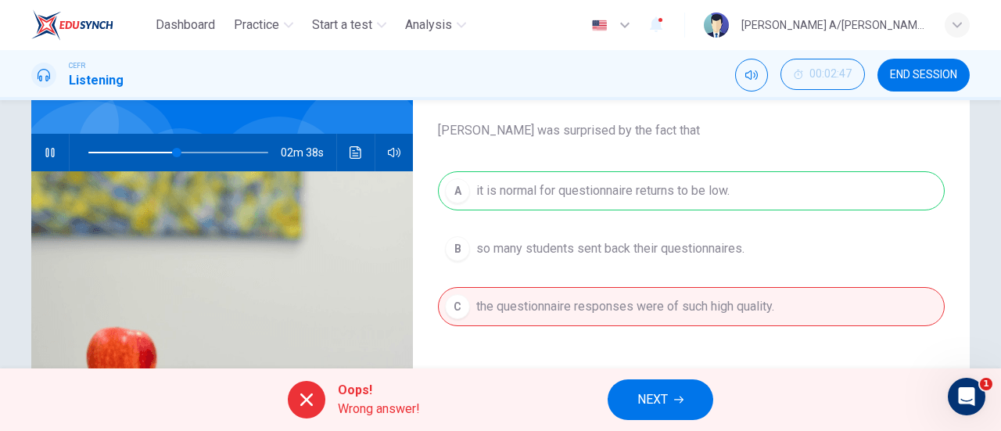
click at [626, 191] on div "A it is normal for questionnaire returns to be low. B so many students sent bac…" at bounding box center [691, 264] width 507 height 186
click at [688, 401] on button "NEXT" at bounding box center [661, 399] width 106 height 41
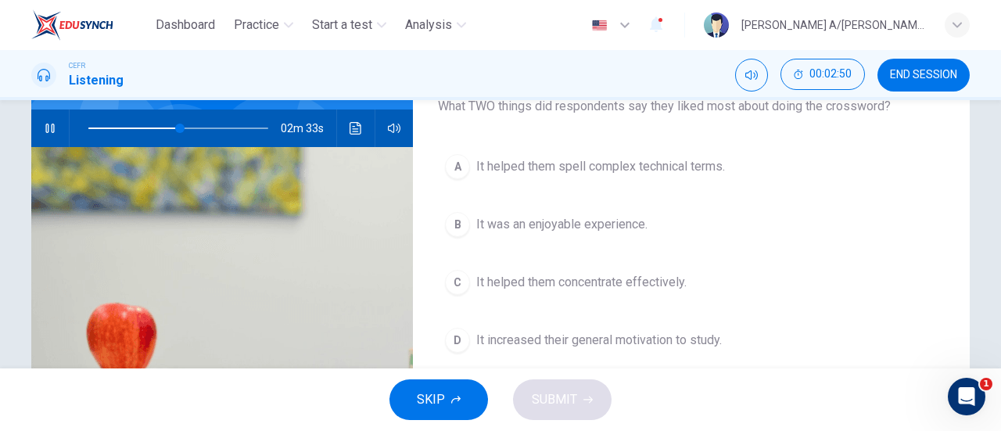
scroll to position [144, 0]
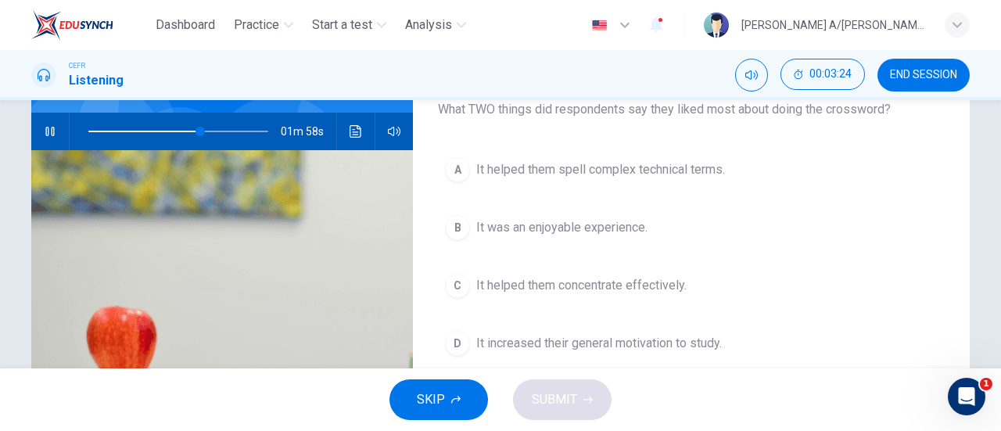
click at [658, 351] on button "D It increased their general motivation to study." at bounding box center [691, 343] width 507 height 39
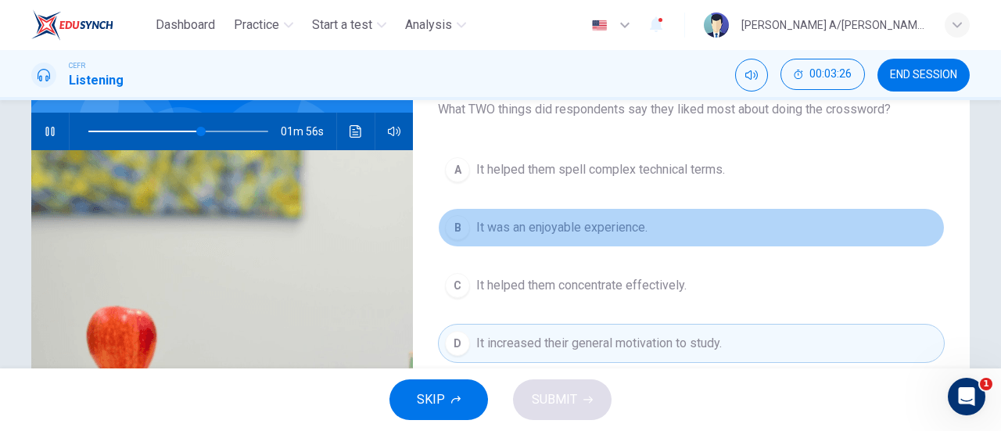
drag, startPoint x: 546, startPoint y: 243, endPoint x: 558, endPoint y: 250, distance: 14.4
click at [549, 246] on button "B It was an enjoyable experience." at bounding box center [691, 227] width 507 height 39
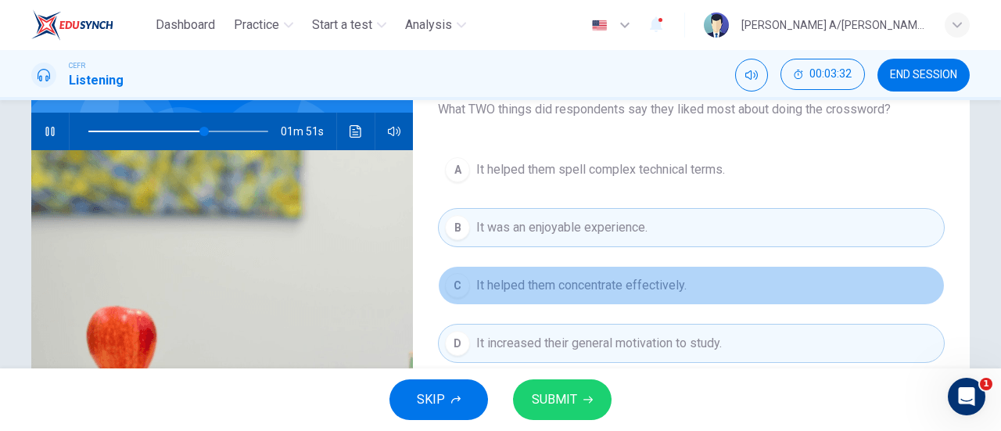
click at [645, 284] on span "It helped them concentrate effectively." at bounding box center [581, 285] width 210 height 19
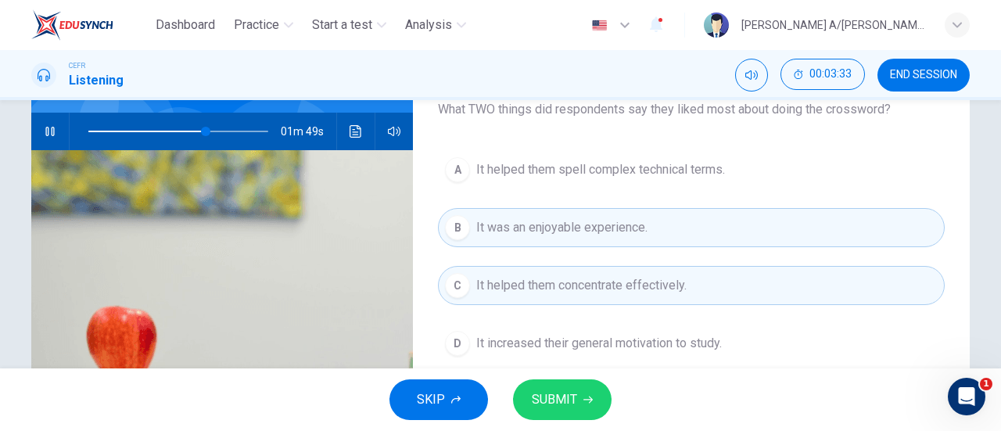
click at [644, 228] on span "It was an enjoyable experience." at bounding box center [561, 227] width 171 height 19
click at [608, 299] on button "C It helped them concentrate effectively." at bounding box center [691, 285] width 507 height 39
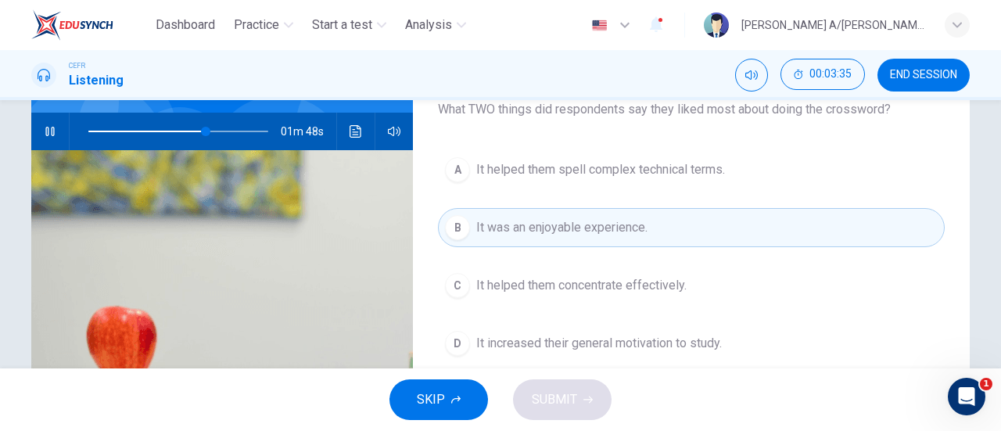
click at [688, 220] on button "B It was an enjoyable experience." at bounding box center [691, 227] width 507 height 39
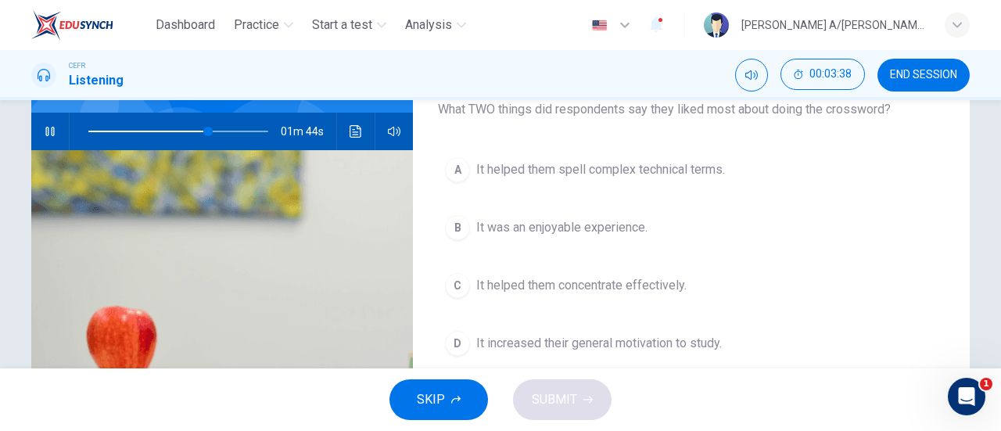
click at [604, 278] on span "It helped them concentrate effectively." at bounding box center [581, 285] width 210 height 19
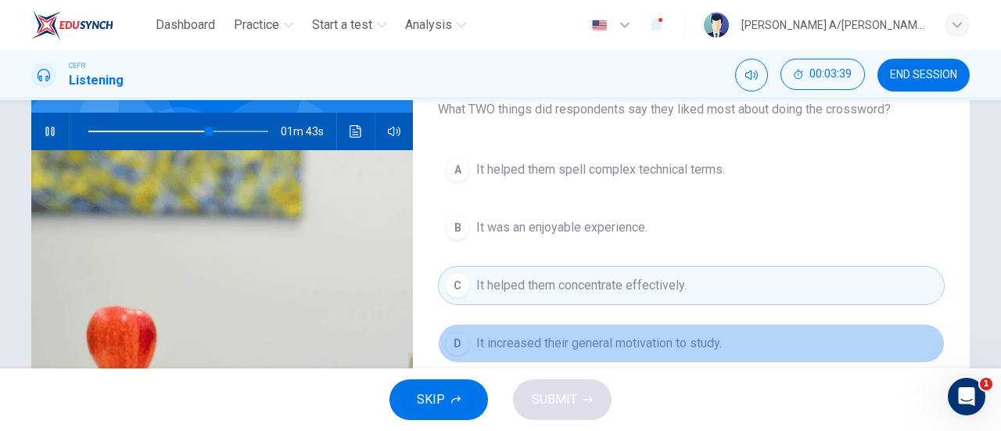
click at [627, 337] on span "It increased their general motivation to study." at bounding box center [599, 343] width 246 height 19
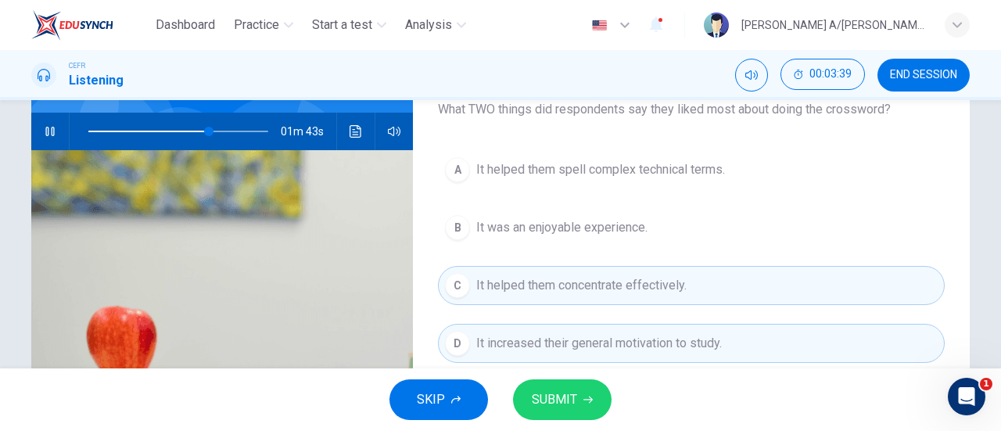
click at [583, 398] on icon "button" at bounding box center [587, 399] width 9 height 9
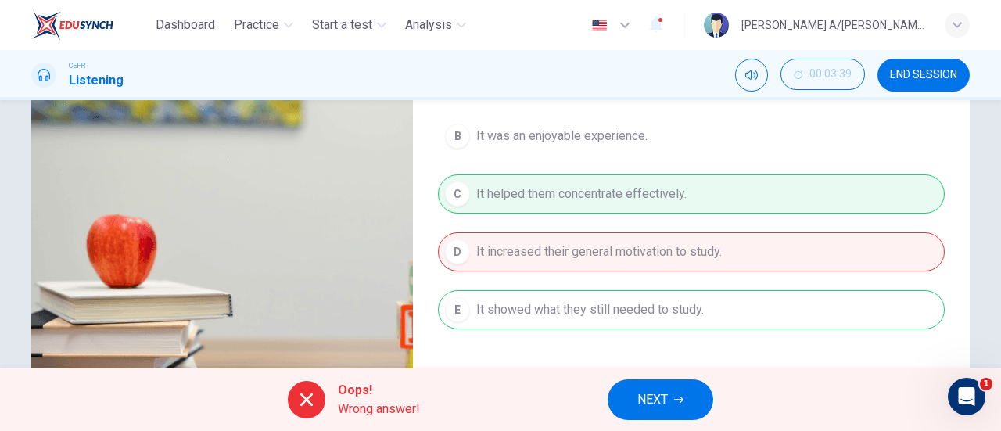
scroll to position [234, 0]
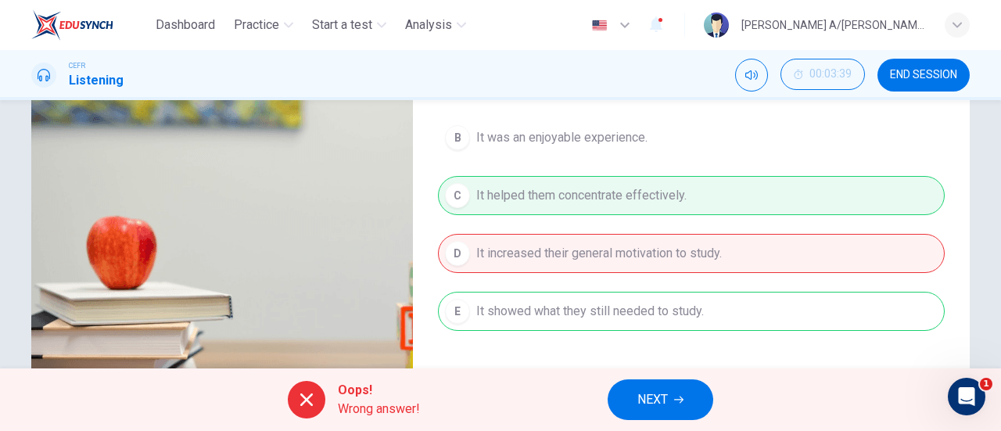
click at [655, 410] on span "NEXT" at bounding box center [652, 400] width 30 height 22
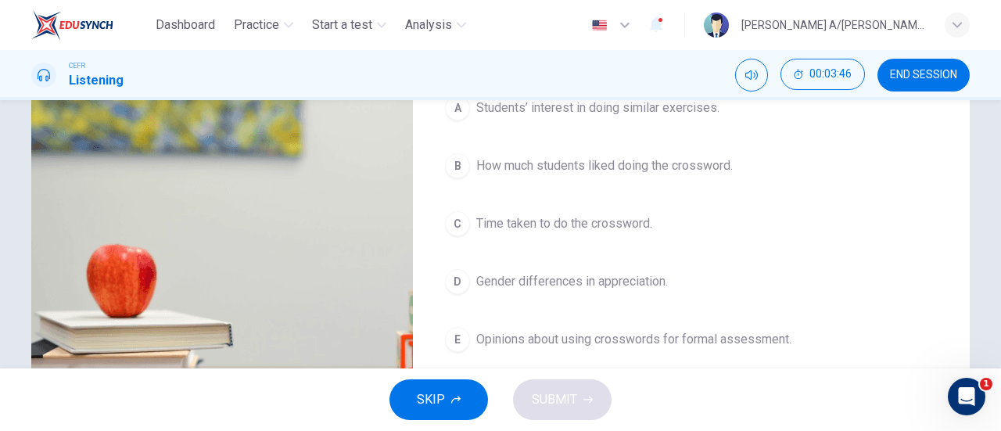
scroll to position [203, 0]
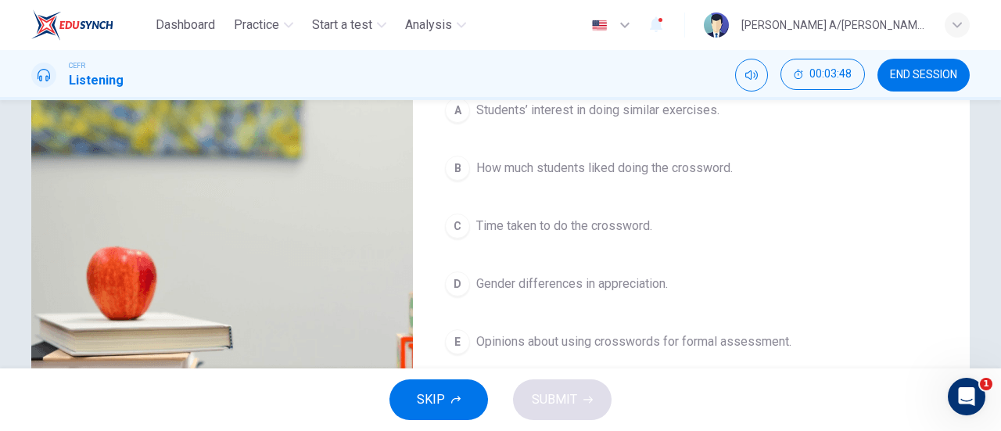
click at [637, 344] on span "Opinions about using crosswords for formal assessment." at bounding box center [633, 341] width 315 height 19
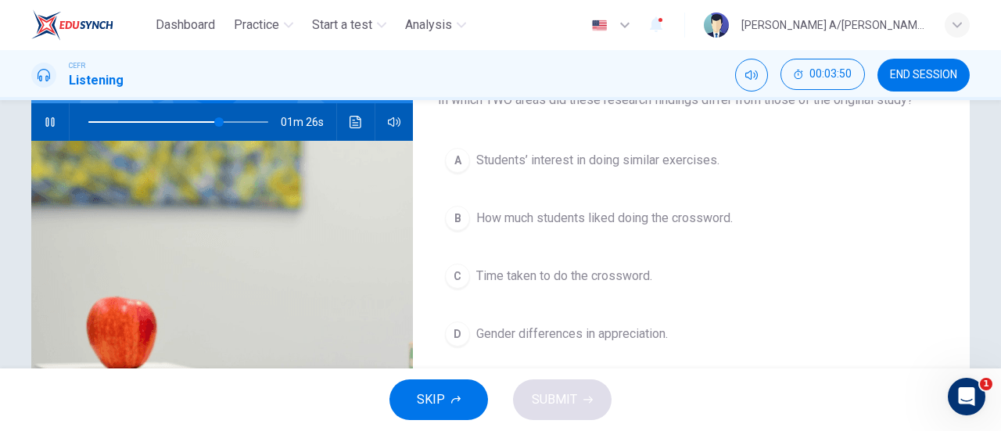
scroll to position [152, 0]
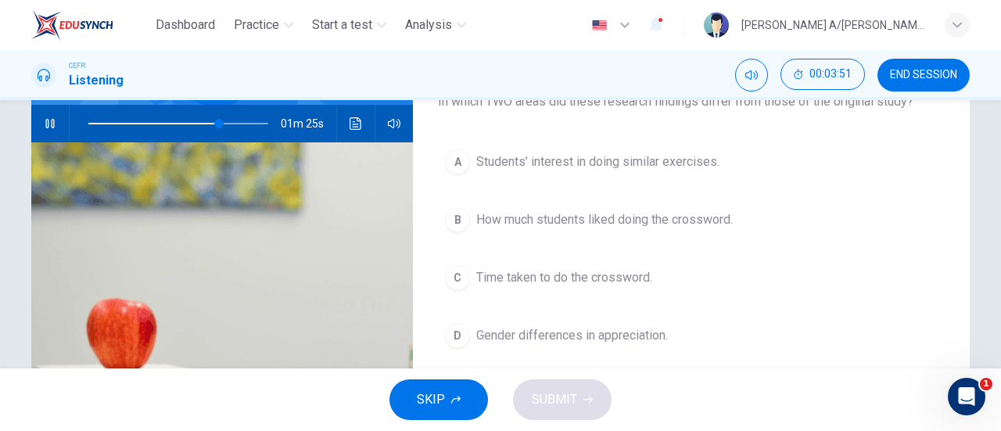
click at [660, 168] on span "Students’ interest in doing similar exercises." at bounding box center [597, 161] width 243 height 19
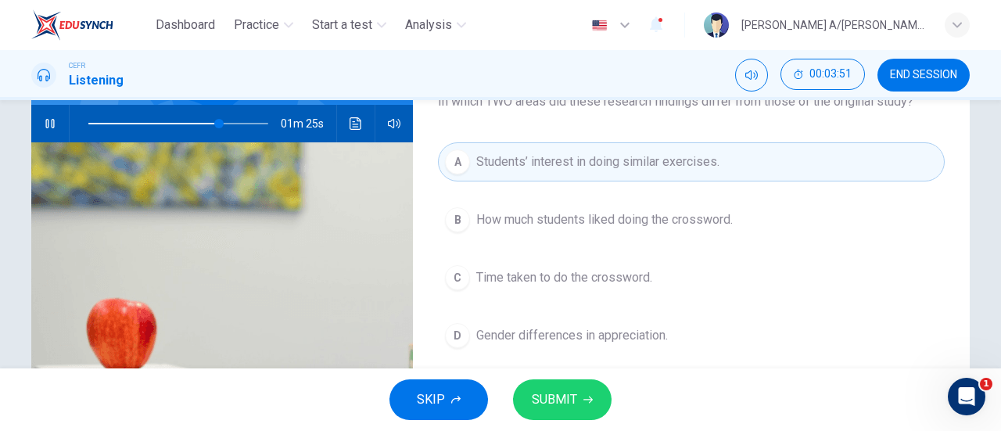
click at [575, 388] on button "SUBMIT" at bounding box center [562, 399] width 99 height 41
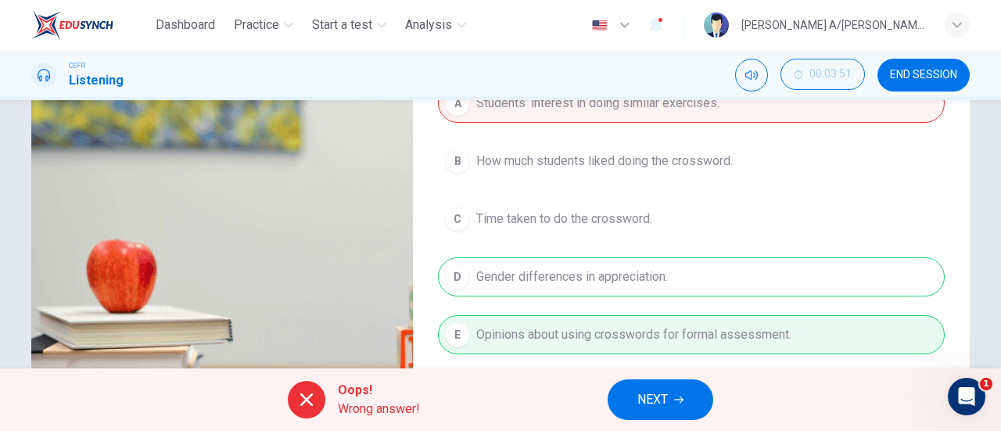
scroll to position [199, 0]
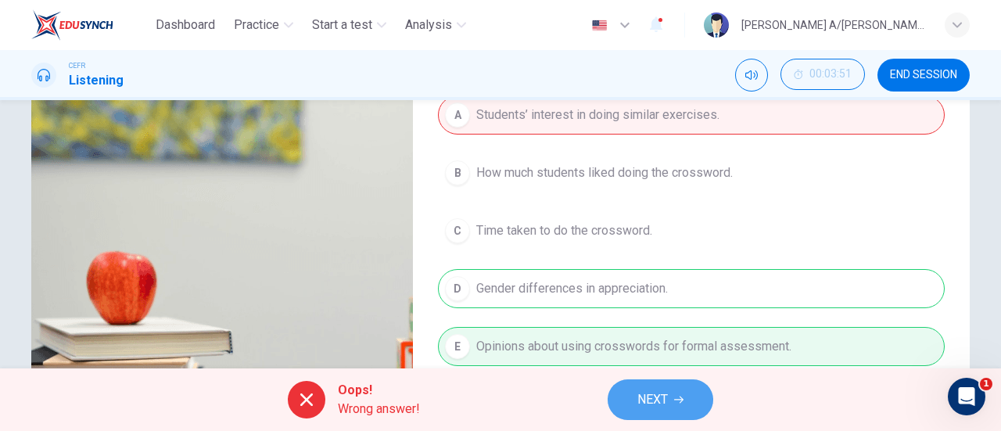
click at [675, 394] on button "NEXT" at bounding box center [661, 399] width 106 height 41
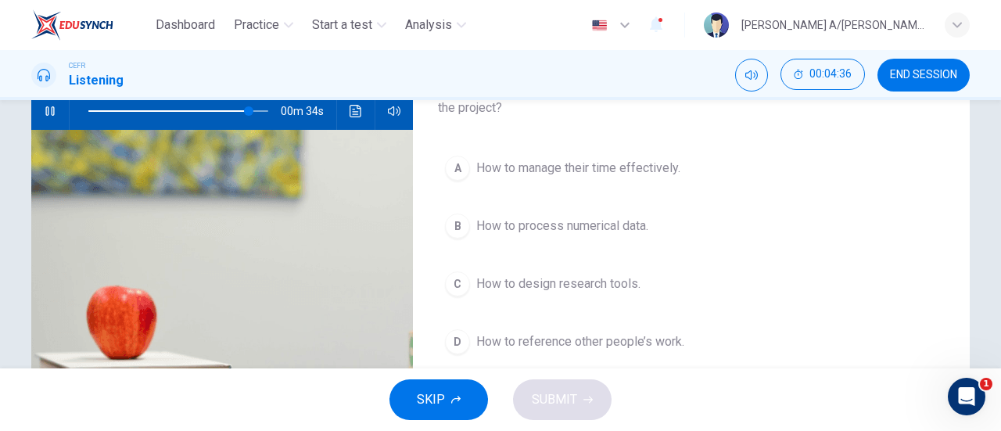
scroll to position [167, 0]
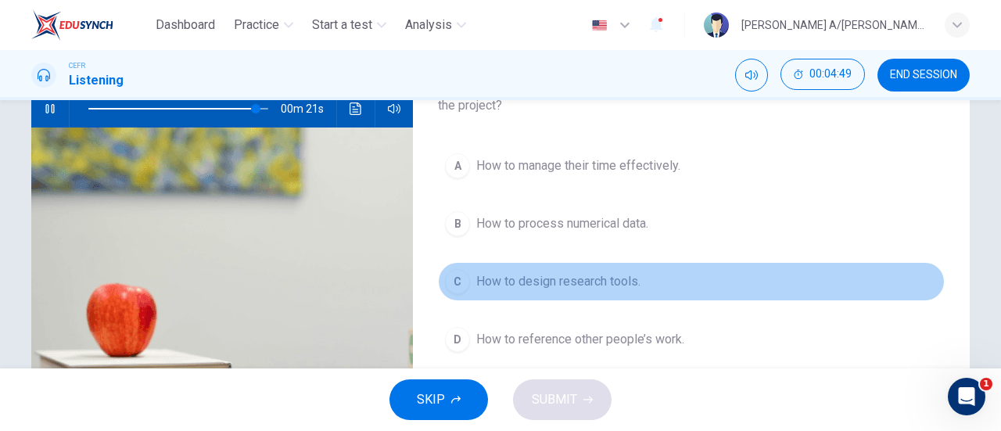
click at [553, 262] on button "C How to design research tools." at bounding box center [691, 281] width 507 height 39
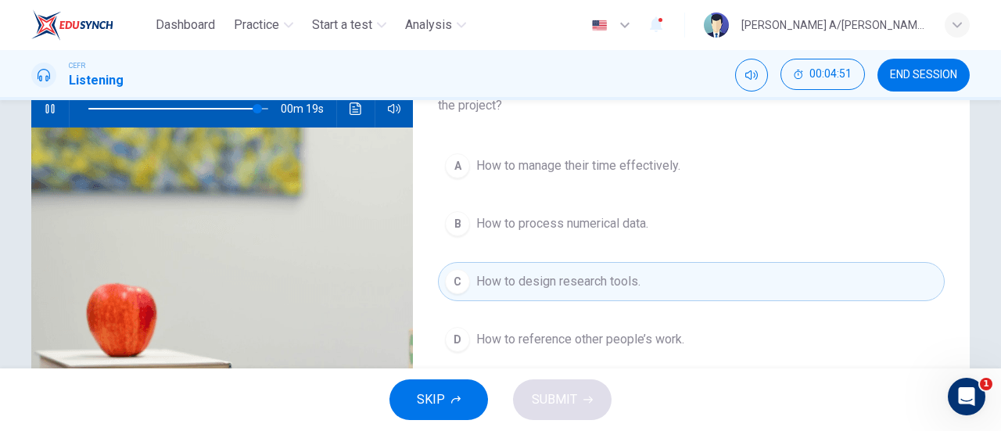
click at [588, 320] on button "D How to reference other people’s work." at bounding box center [691, 339] width 507 height 39
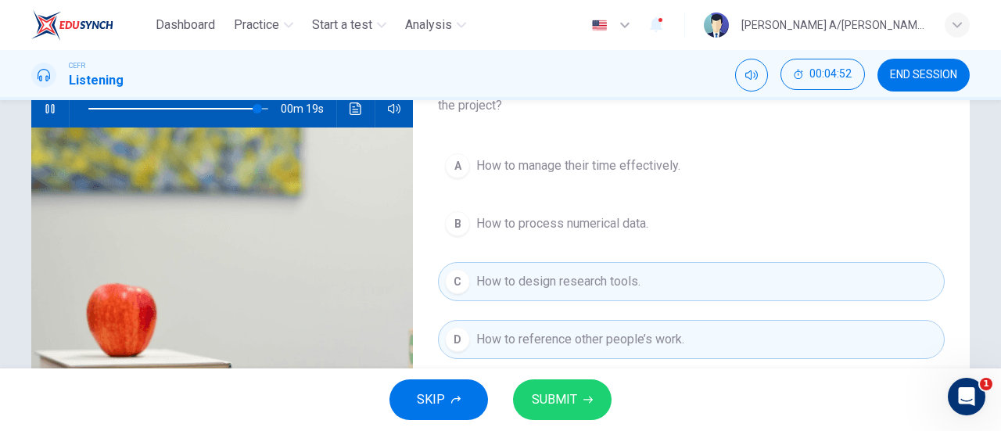
click at [571, 403] on span "SUBMIT" at bounding box center [554, 400] width 45 height 22
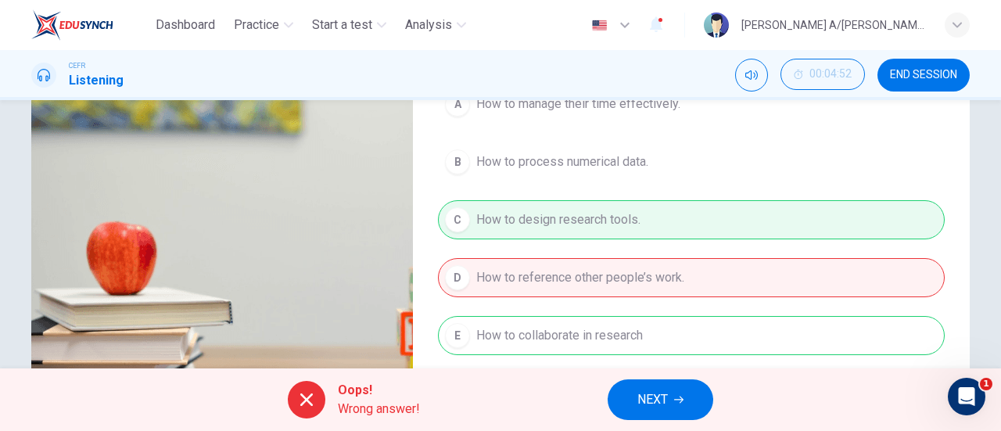
type input "95"
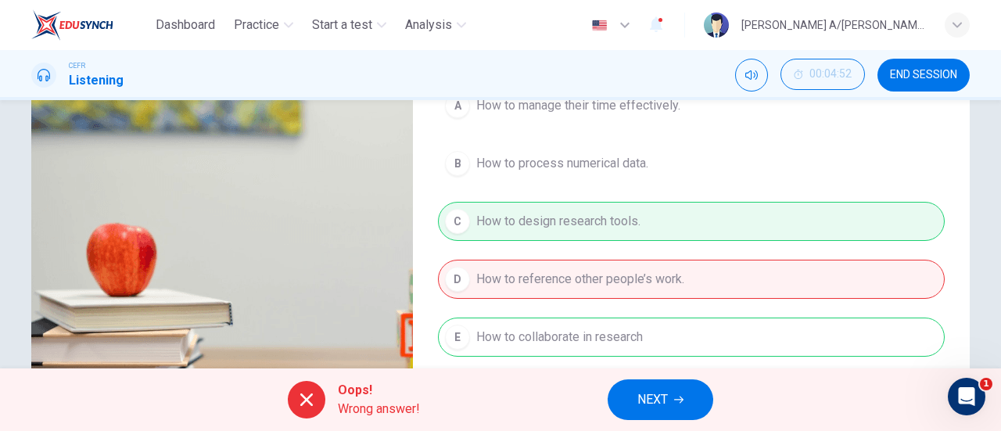
click at [917, 57] on div "CEFR Listening 00:04:52 END SESSION" at bounding box center [500, 75] width 1001 height 50
click at [916, 69] on span "END SESSION" at bounding box center [923, 75] width 67 height 13
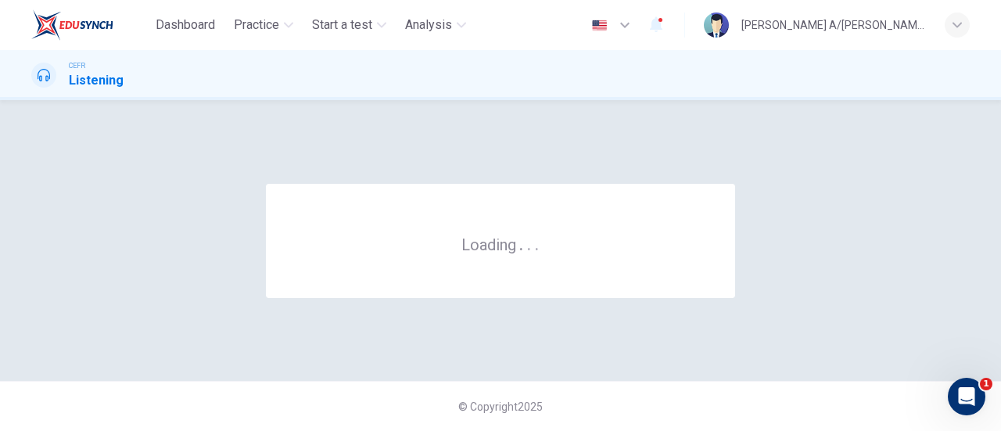
scroll to position [0, 0]
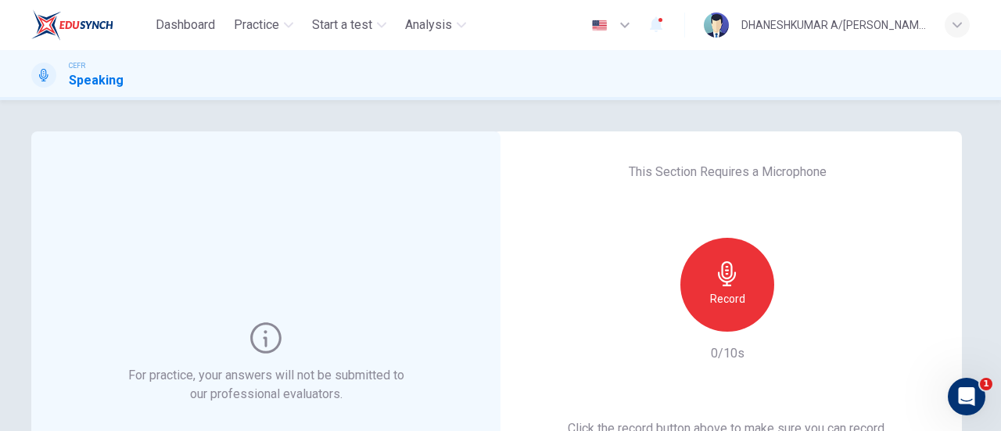
click at [740, 298] on div "Record" at bounding box center [727, 285] width 94 height 94
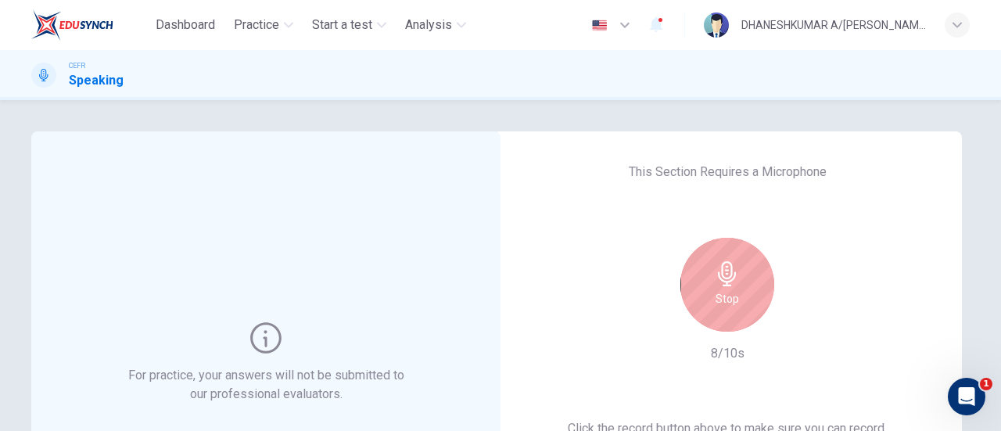
click at [734, 296] on div "Stop" at bounding box center [727, 285] width 94 height 94
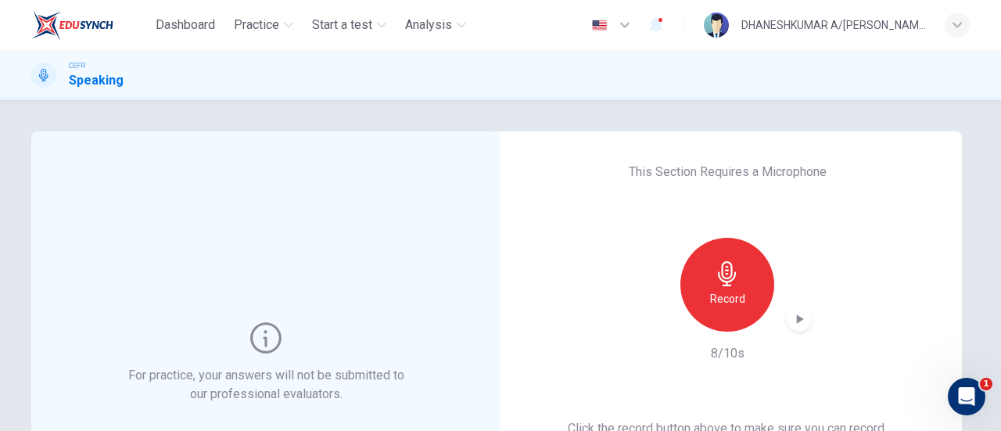
click at [797, 319] on icon "button" at bounding box center [800, 318] width 7 height 9
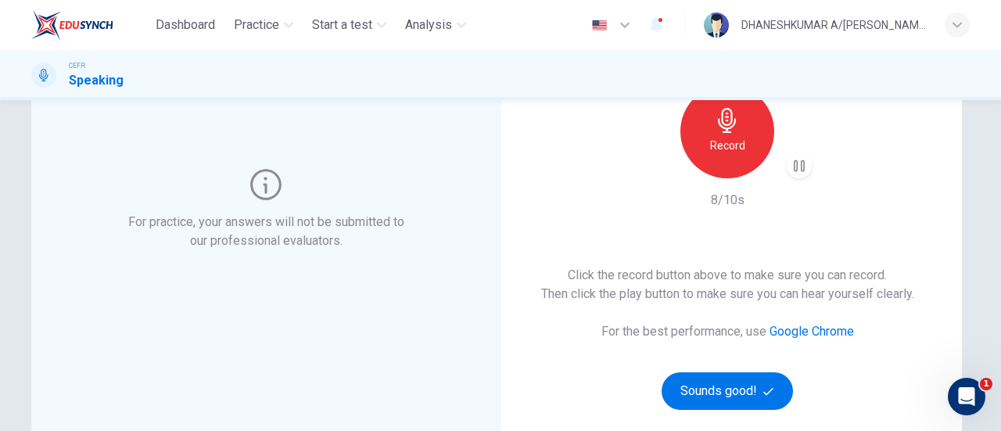
scroll to position [163, 0]
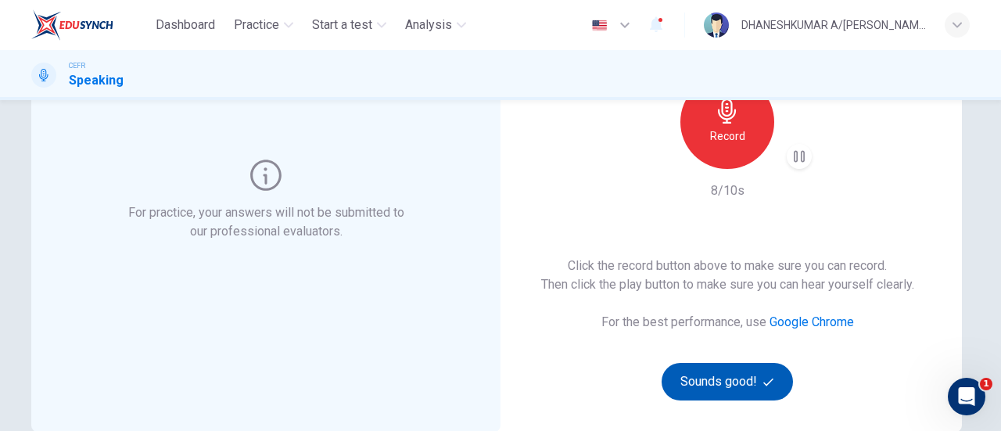
click at [740, 385] on button "Sounds good!" at bounding box center [726, 382] width 131 height 38
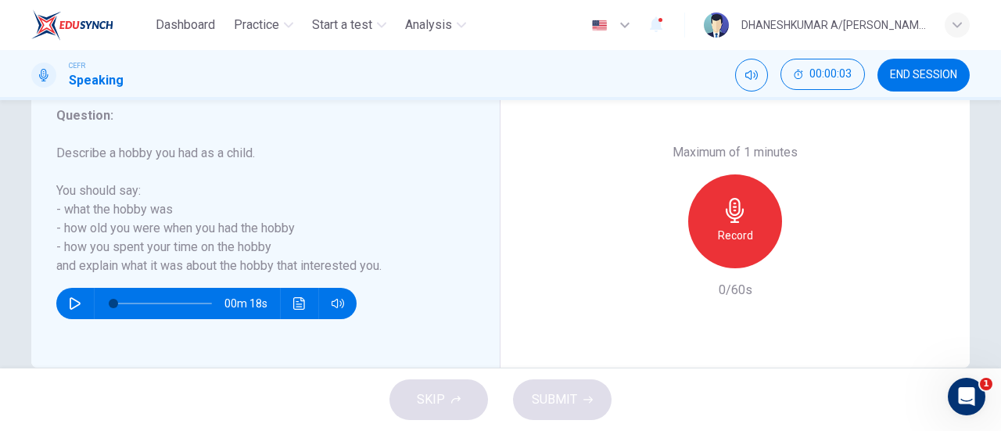
scroll to position [308, 0]
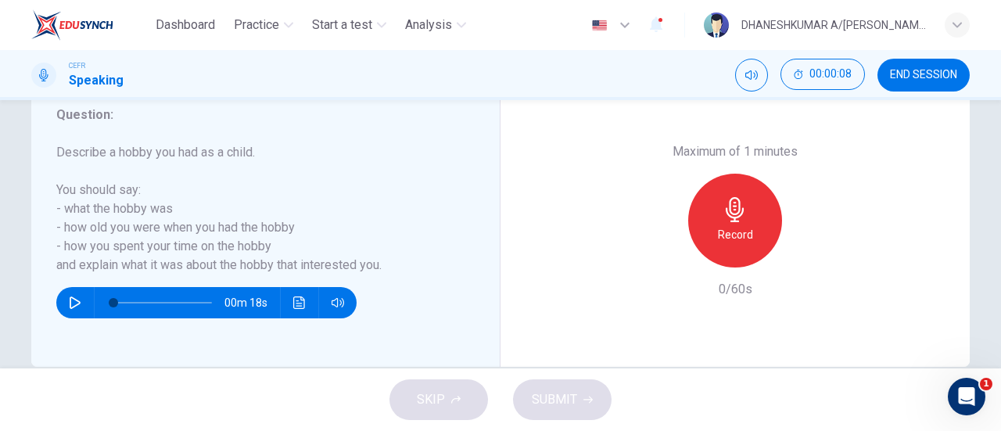
click at [909, 83] on button "END SESSION" at bounding box center [923, 75] width 92 height 33
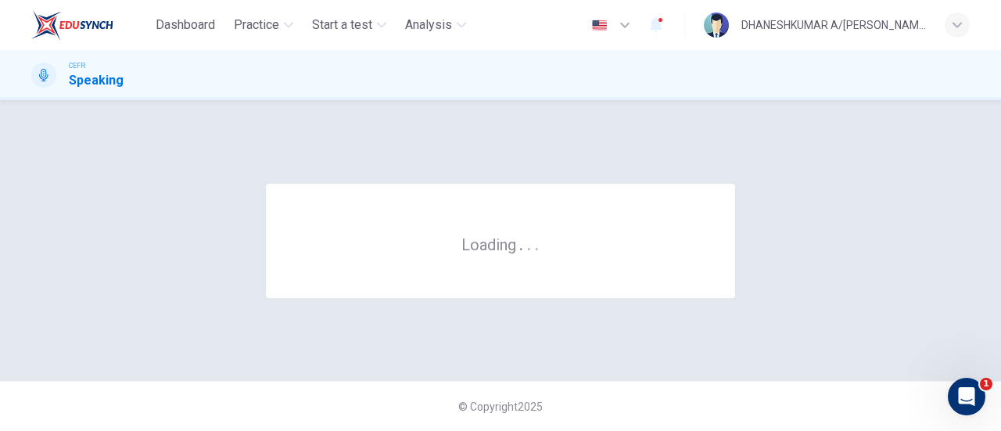
scroll to position [0, 0]
